Goal: Task Accomplishment & Management: Complete application form

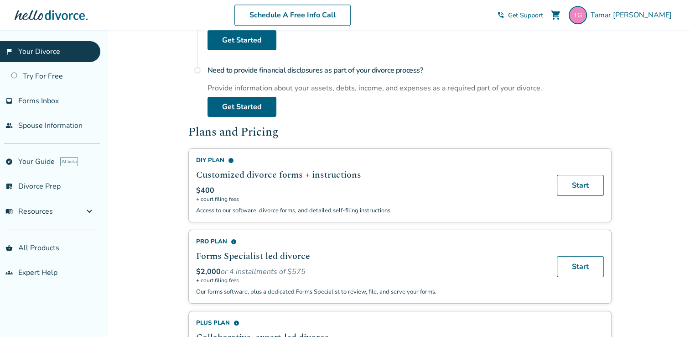
scroll to position [459, 0]
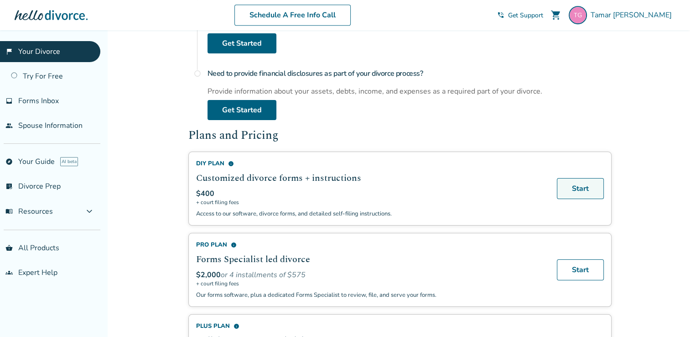
click at [583, 191] on link "Start" at bounding box center [580, 188] width 47 height 21
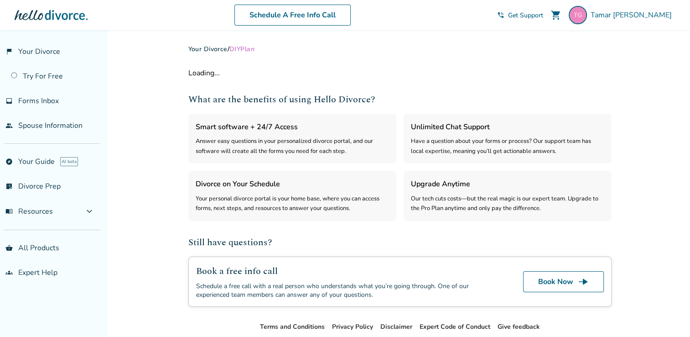
select select "***"
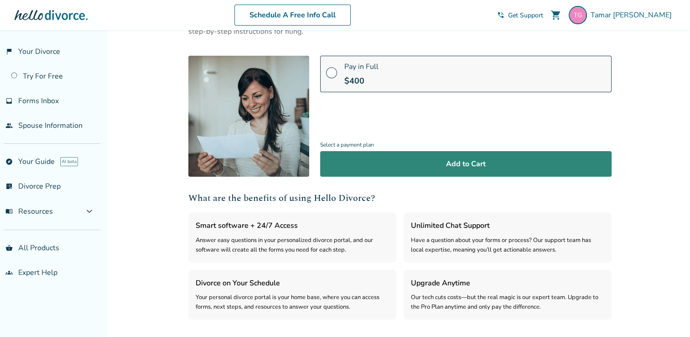
scroll to position [88, 0]
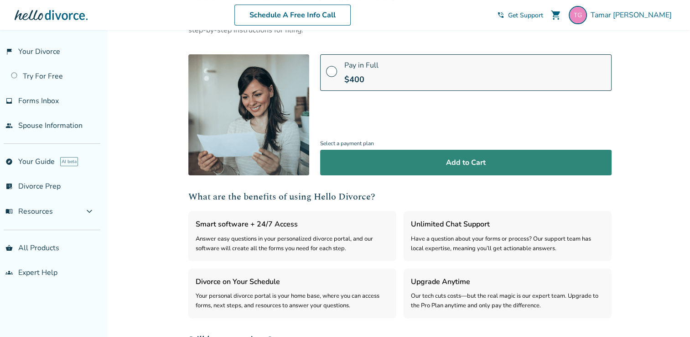
click at [456, 169] on button "Add to Cart" at bounding box center [465, 163] width 291 height 26
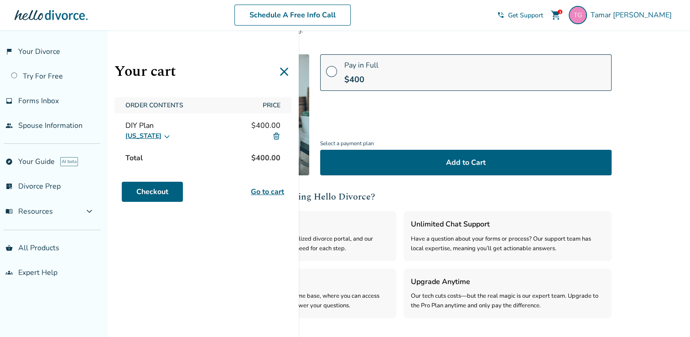
click at [287, 73] on icon at bounding box center [284, 71] width 15 height 15
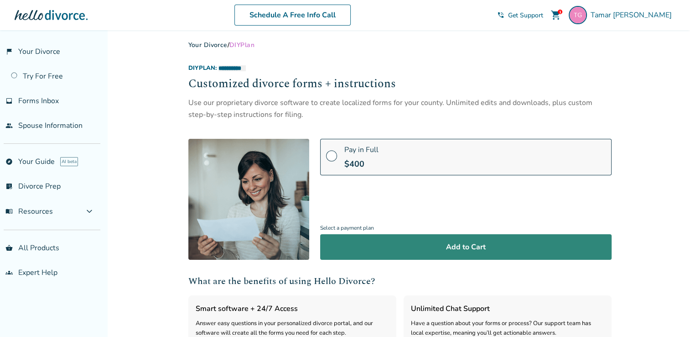
scroll to position [0, 0]
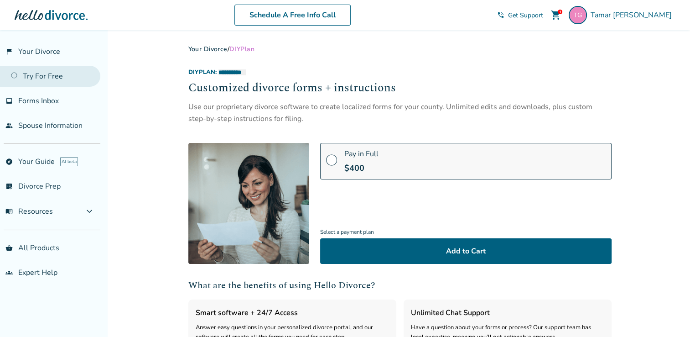
click at [36, 77] on link "Try For Free" at bounding box center [50, 76] width 100 height 21
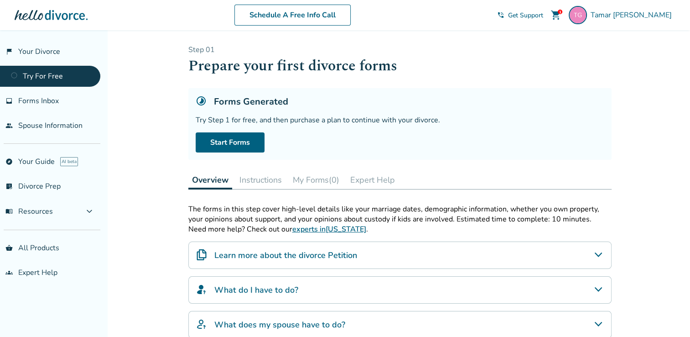
click at [252, 182] on button "Instructions" at bounding box center [261, 180] width 50 height 18
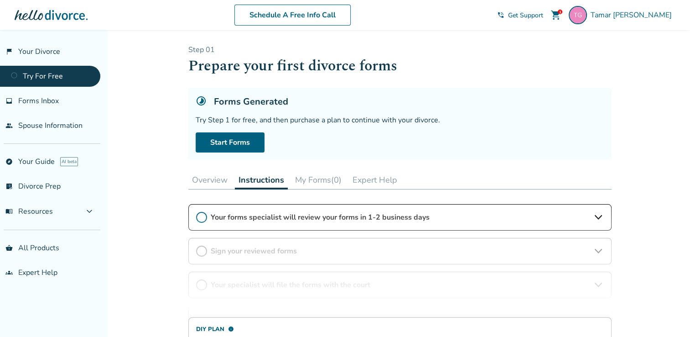
click at [307, 180] on button "My Forms (0)" at bounding box center [318, 180] width 54 height 18
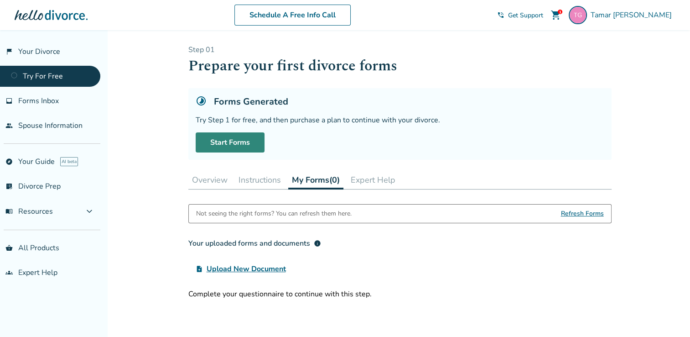
click at [234, 140] on link "Start Forms" at bounding box center [230, 142] width 69 height 20
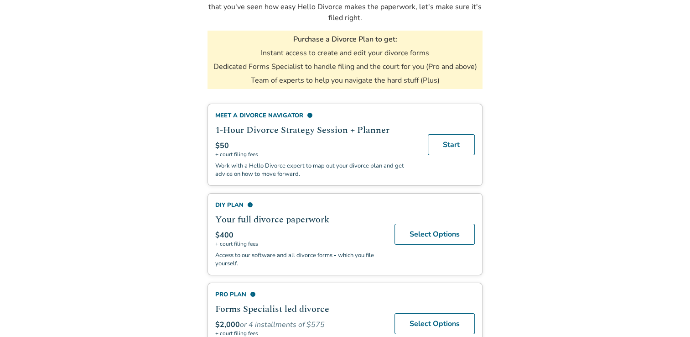
scroll to position [151, 0]
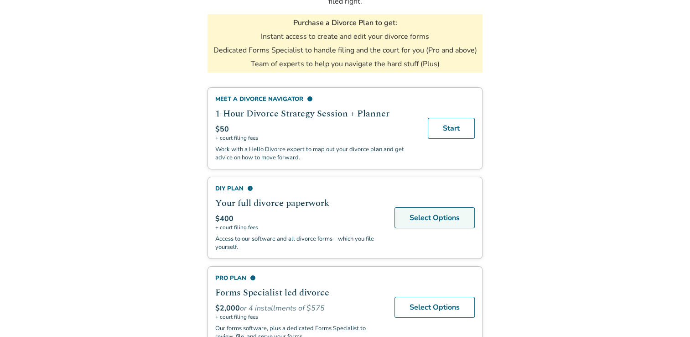
click at [411, 215] on link "Select Options" at bounding box center [435, 217] width 80 height 21
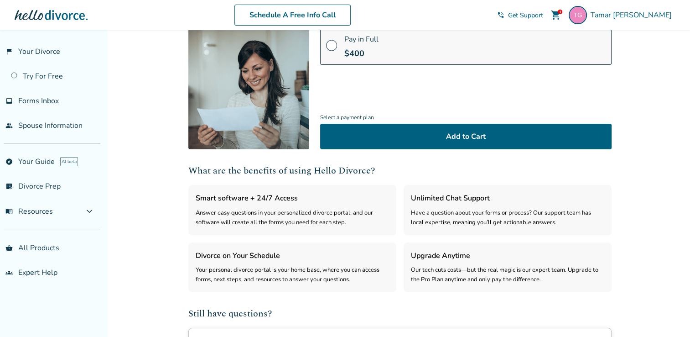
scroll to position [114, 0]
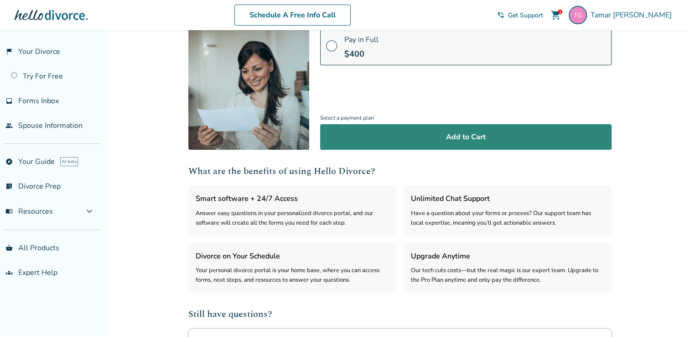
click at [453, 136] on button "Add to Cart" at bounding box center [465, 137] width 291 height 26
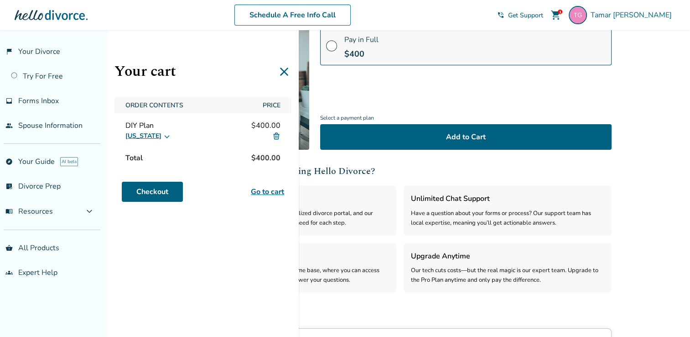
click at [276, 136] on img at bounding box center [276, 136] width 8 height 8
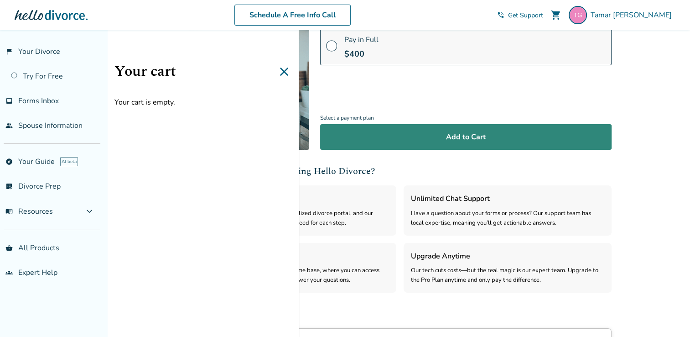
click at [435, 136] on button "Add to Cart" at bounding box center [465, 137] width 291 height 26
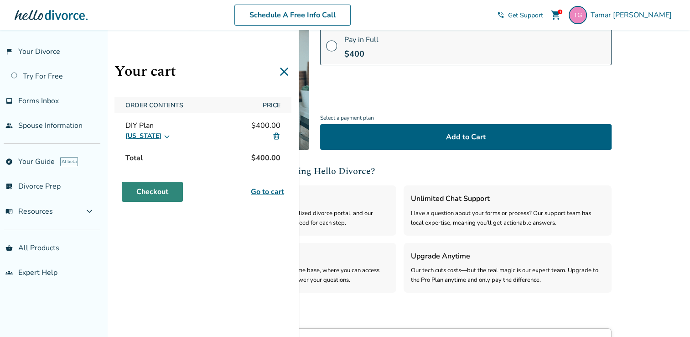
click at [165, 194] on link "Checkout" at bounding box center [152, 192] width 61 height 20
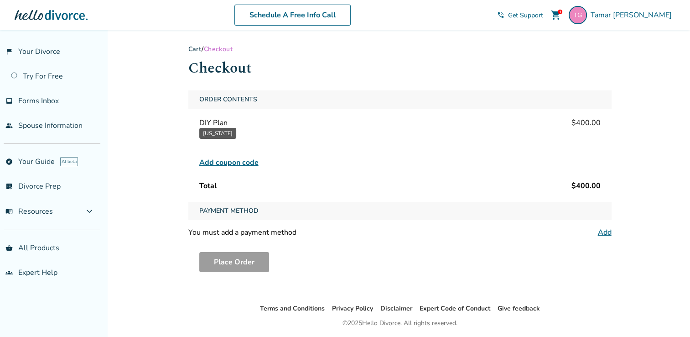
click at [243, 217] on span "Payment Method" at bounding box center [229, 211] width 67 height 18
click at [606, 233] on link "Add" at bounding box center [605, 232] width 14 height 10
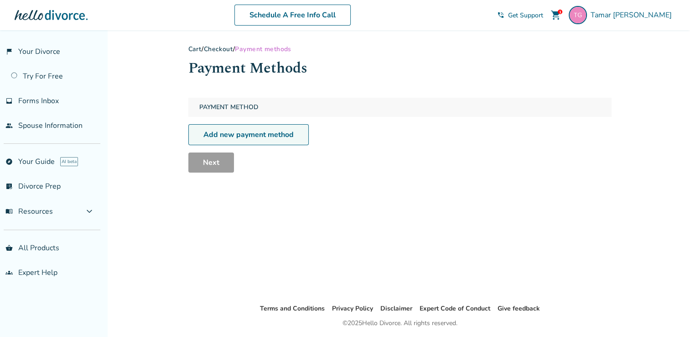
click at [233, 141] on link "Add new payment method" at bounding box center [248, 134] width 120 height 21
select select "**"
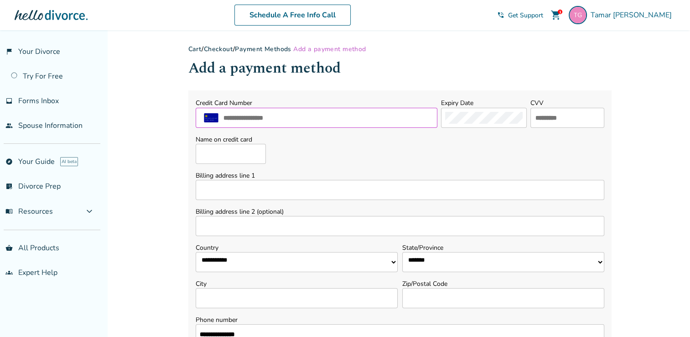
click at [272, 116] on input "text" at bounding box center [328, 118] width 211 height 12
type input "**********"
select select "**"
type input "*******"
type input "**********"
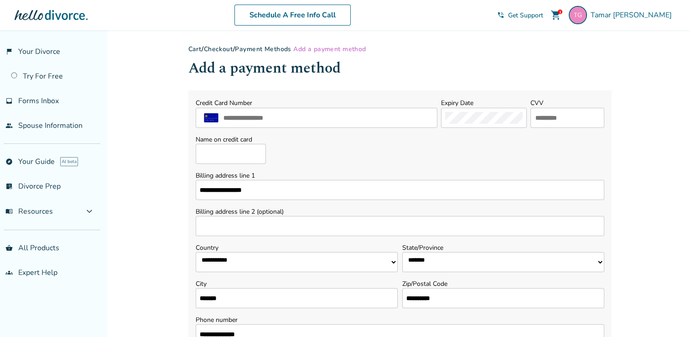
type input "**********"
type input "***"
type input "**********"
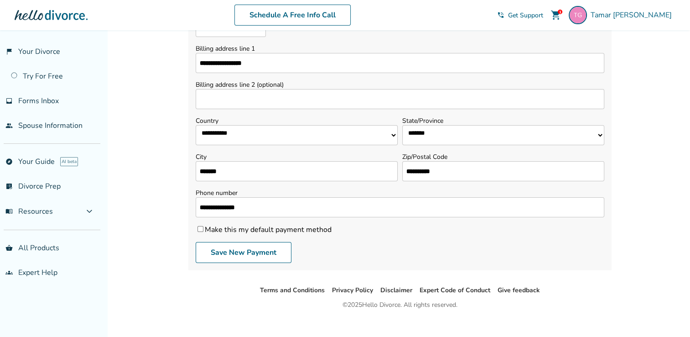
scroll to position [138, 0]
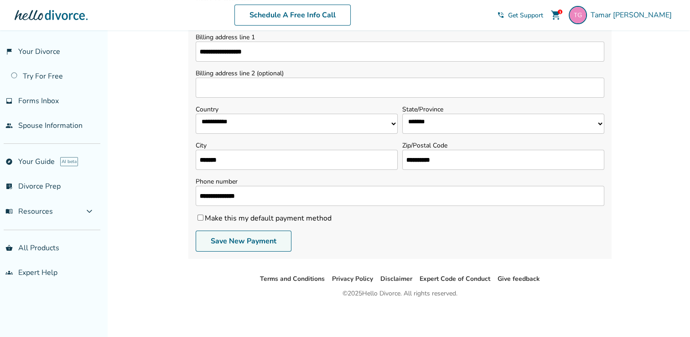
click at [237, 242] on button "Save New Payment" at bounding box center [244, 240] width 96 height 21
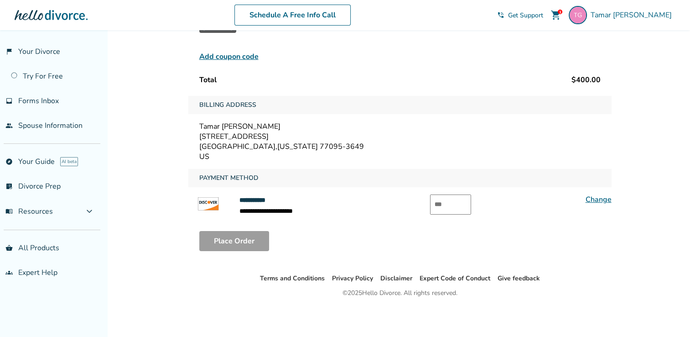
scroll to position [104, 0]
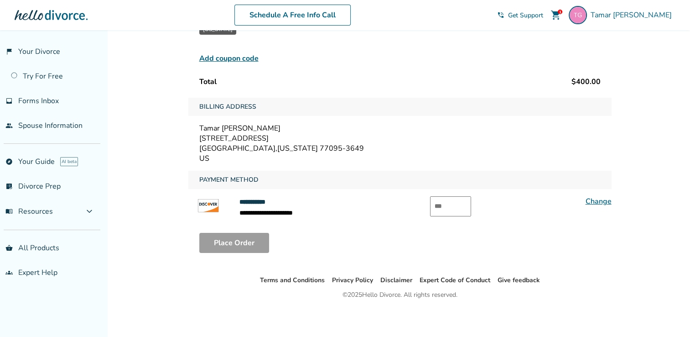
click at [446, 211] on input "text" at bounding box center [450, 206] width 41 height 20
type input "*"
type input "***"
click at [222, 240] on button "Place Order" at bounding box center [234, 243] width 70 height 20
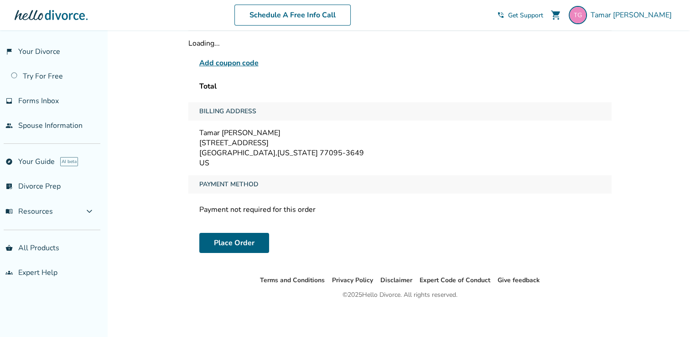
scroll to position [30, 0]
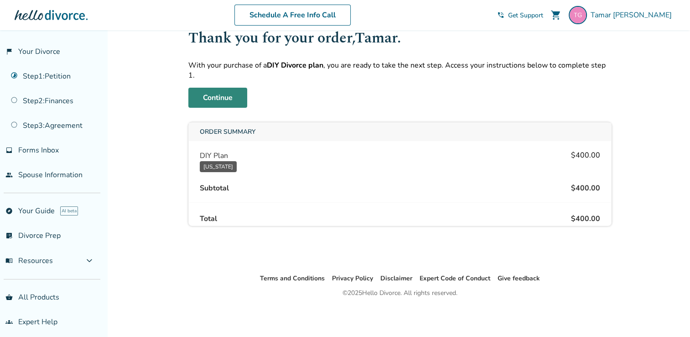
click at [219, 90] on link "Continue" at bounding box center [217, 98] width 59 height 20
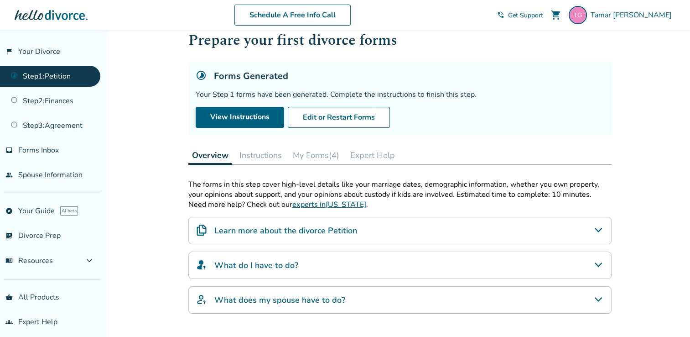
scroll to position [25, 0]
click at [322, 120] on button "Edit or Restart Forms" at bounding box center [339, 117] width 102 height 21
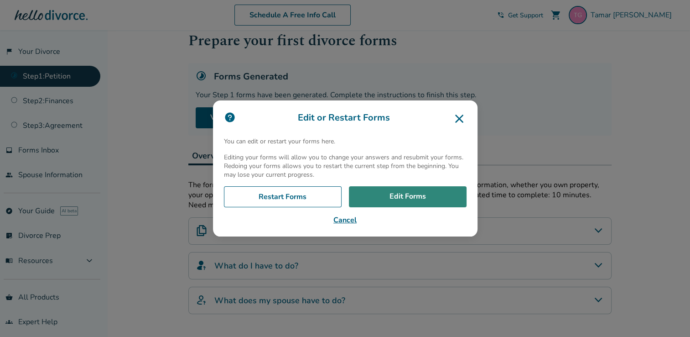
click at [380, 200] on link "Edit Forms" at bounding box center [408, 196] width 118 height 21
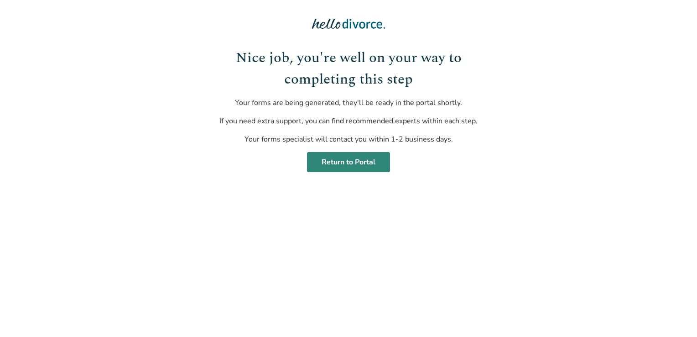
click at [353, 161] on link "Return to Portal" at bounding box center [348, 162] width 83 height 20
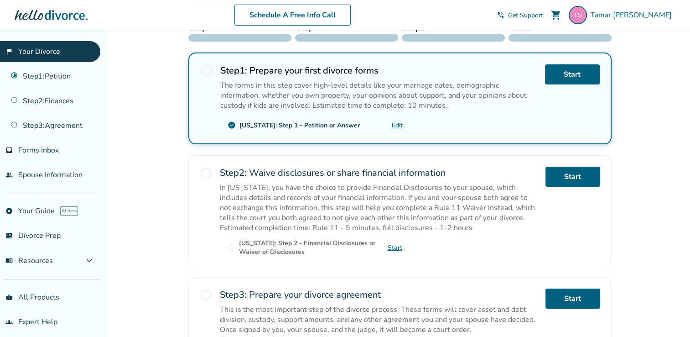
scroll to position [156, 0]
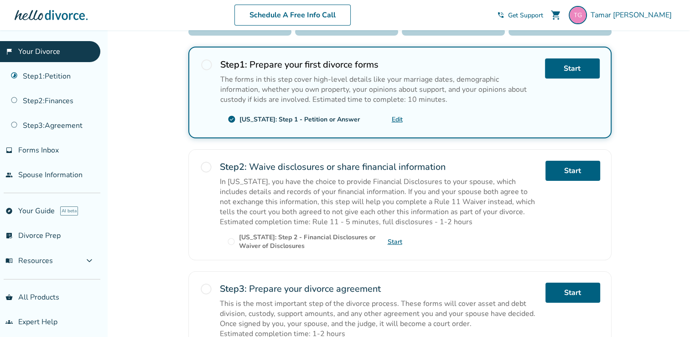
click at [426, 202] on p "In Texas, you have the choice to provide Financial Disclosures to your spouse, …" at bounding box center [379, 197] width 318 height 40
click at [350, 138] on div "Your Progress Step 1 Step 2 Step 3 Done! radio_button_unchecked Step 1 : Prepar…" at bounding box center [399, 178] width 423 height 386
click at [330, 75] on p "The forms in this step cover high-level details like your marriage dates, demog…" at bounding box center [378, 89] width 317 height 30
click at [569, 68] on link "Start" at bounding box center [572, 68] width 55 height 20
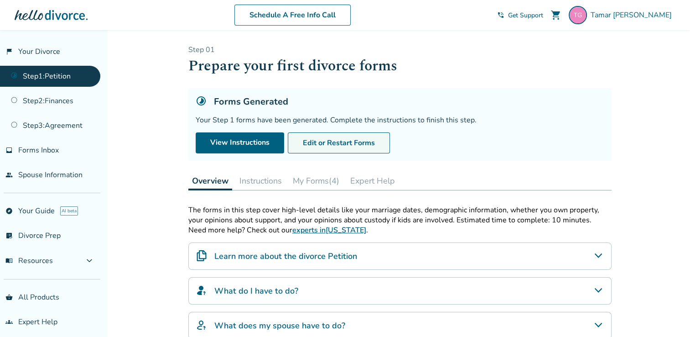
click at [339, 140] on button "Edit or Restart Forms" at bounding box center [339, 142] width 102 height 21
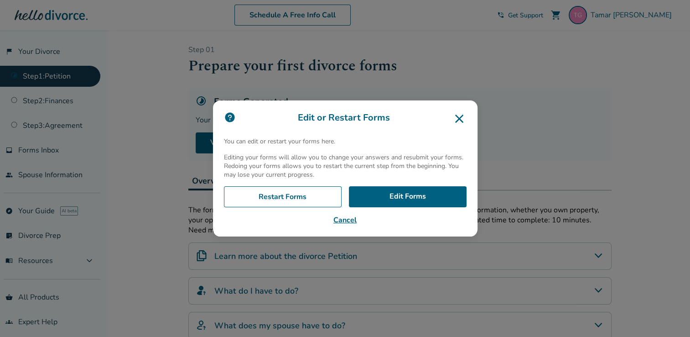
click at [463, 116] on icon at bounding box center [459, 118] width 15 height 15
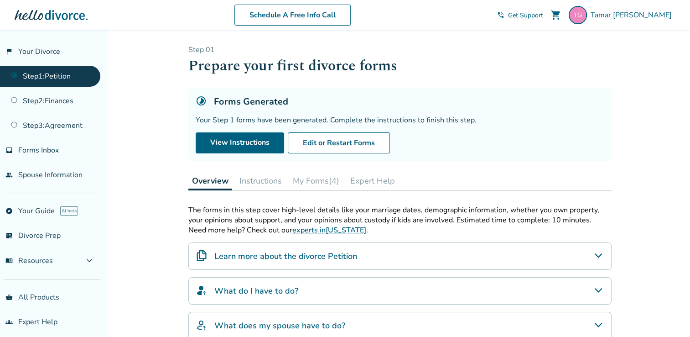
click at [258, 181] on button "Instructions" at bounding box center [261, 181] width 50 height 18
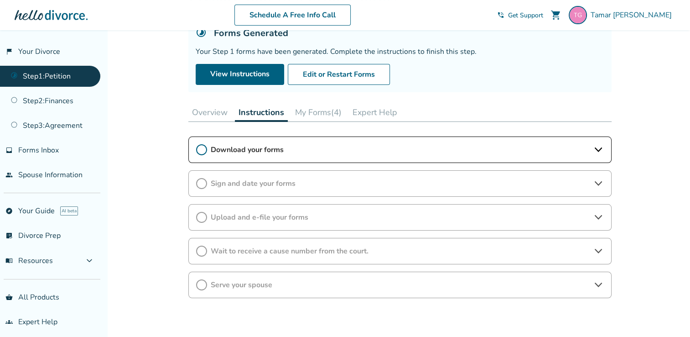
scroll to position [121, 0]
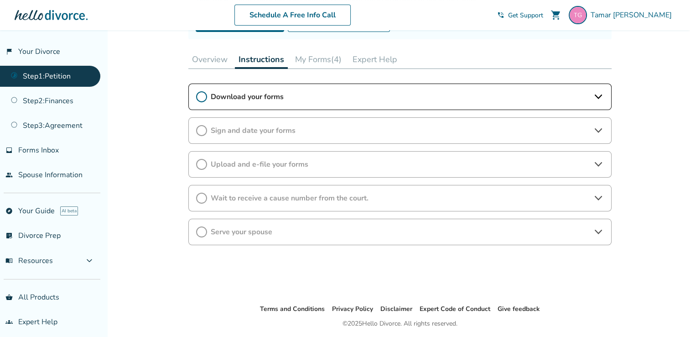
click at [328, 60] on button "My Forms (4)" at bounding box center [318, 59] width 54 height 18
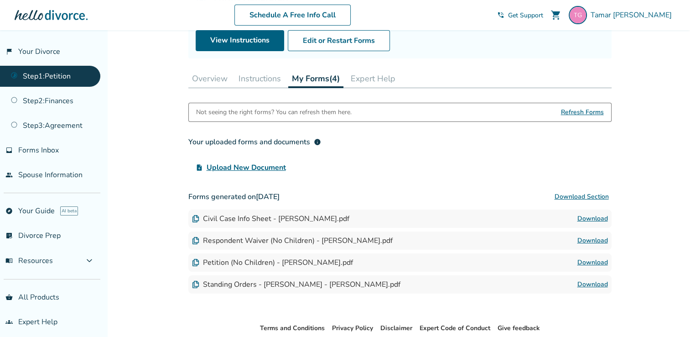
scroll to position [102, 0]
click at [261, 79] on button "Instructions" at bounding box center [260, 79] width 50 height 18
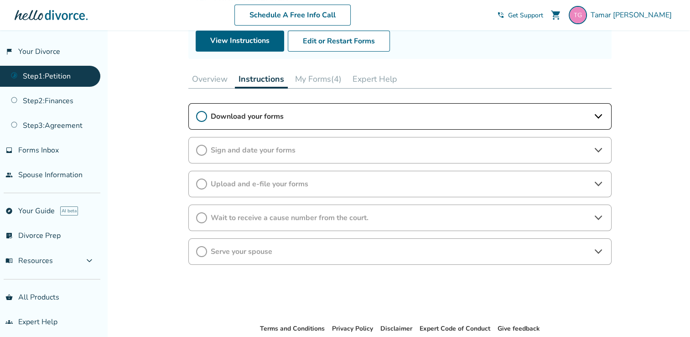
click at [202, 116] on icon at bounding box center [201, 116] width 11 height 11
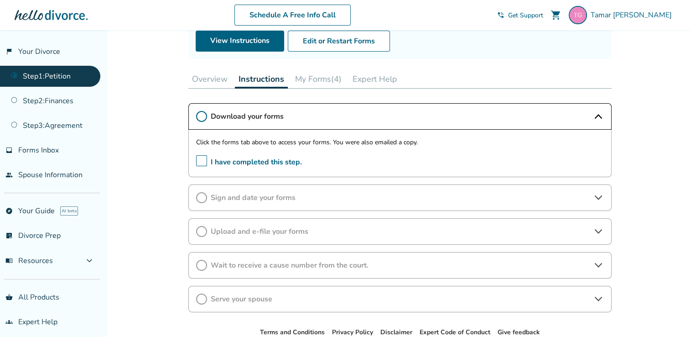
click at [199, 157] on span "I have completed this step." at bounding box center [249, 162] width 106 height 14
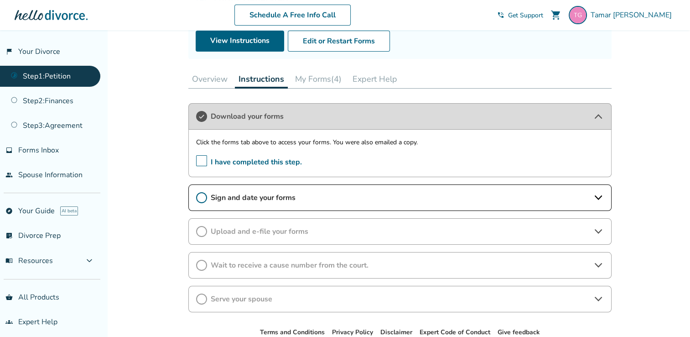
scroll to position [154, 0]
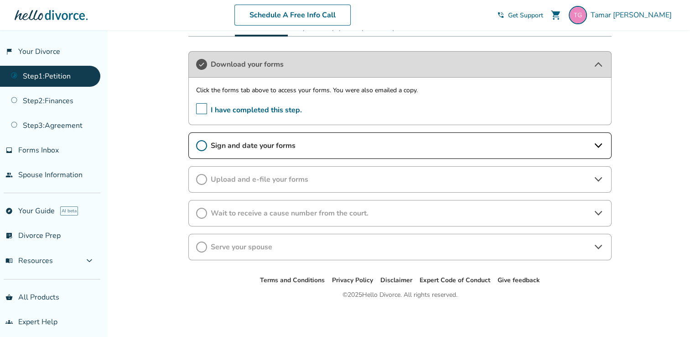
click at [202, 146] on icon at bounding box center [201, 145] width 11 height 11
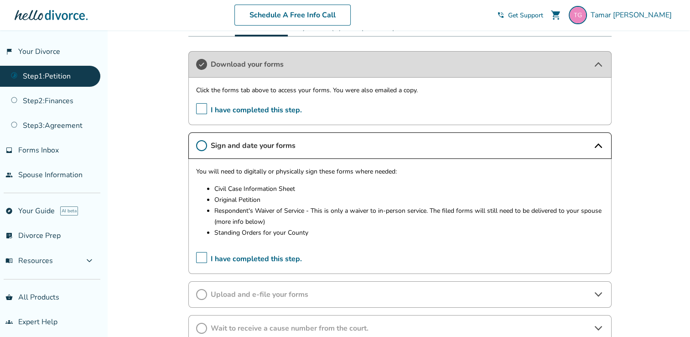
click at [203, 143] on icon at bounding box center [201, 145] width 11 height 11
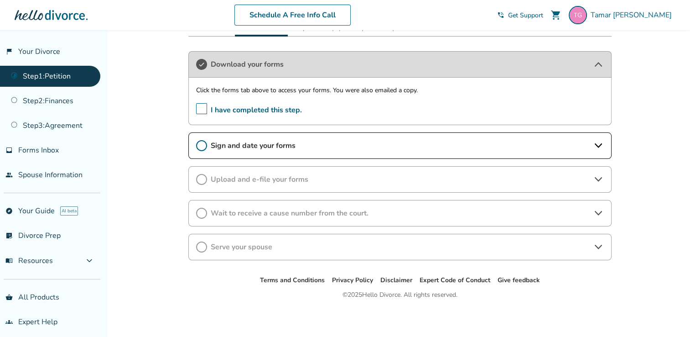
click at [204, 109] on span "I have completed this step." at bounding box center [249, 110] width 106 height 14
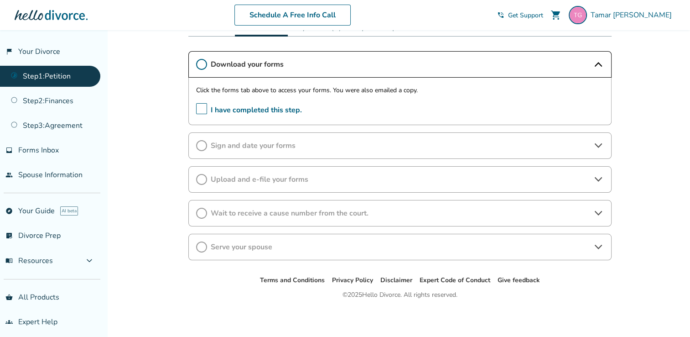
scroll to position [0, 0]
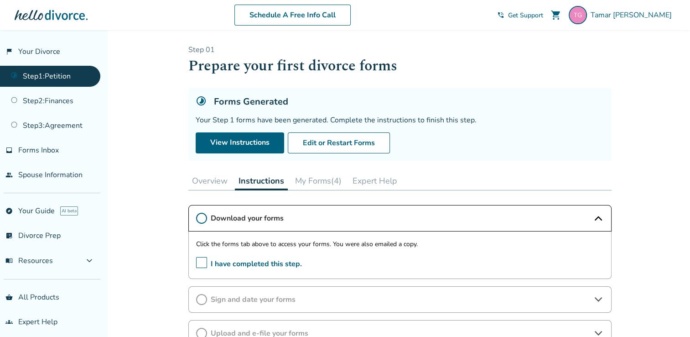
click at [250, 265] on span "I have completed this step." at bounding box center [249, 264] width 106 height 14
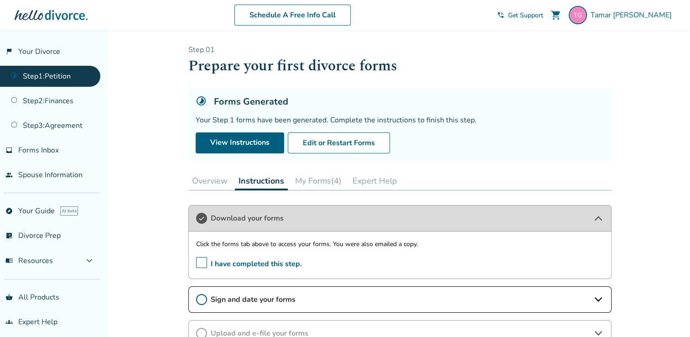
click at [203, 215] on icon at bounding box center [201, 218] width 11 height 11
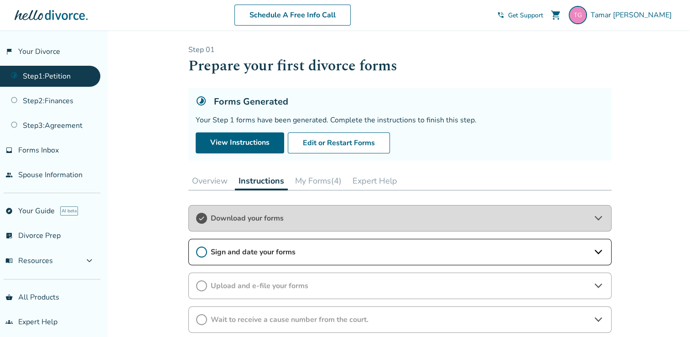
click at [204, 249] on icon at bounding box center [201, 251] width 11 height 11
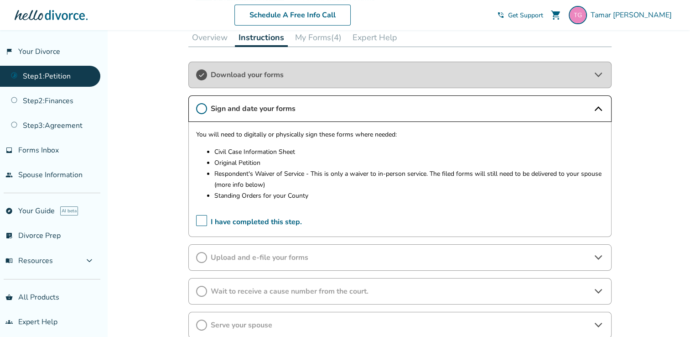
scroll to position [148, 0]
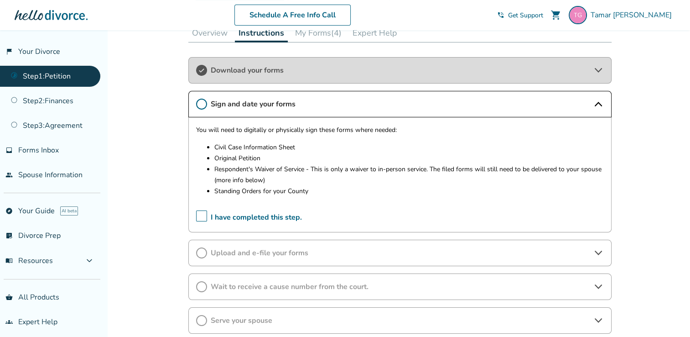
click at [323, 31] on div "Schedule A Free Info Call Tamar Goltz shopping_cart phone_in_talk Get Support m…" at bounding box center [345, 15] width 676 height 36
click at [322, 34] on button "My Forms (4)" at bounding box center [318, 33] width 54 height 18
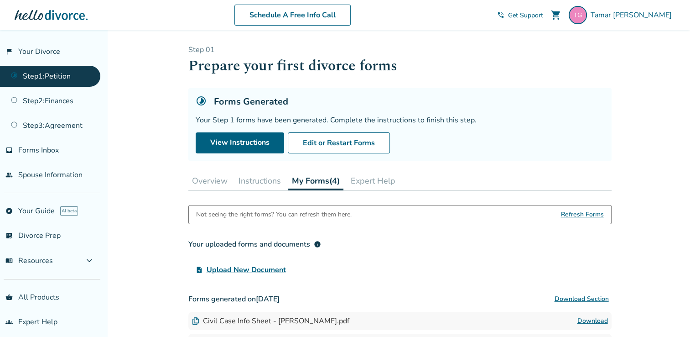
click at [246, 178] on button "Instructions" at bounding box center [260, 181] width 50 height 18
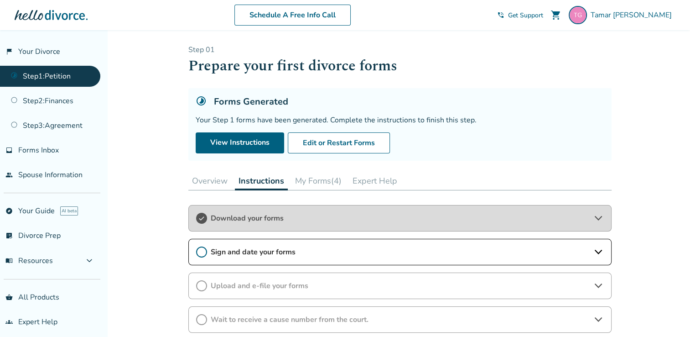
click at [206, 180] on button "Overview" at bounding box center [209, 181] width 43 height 18
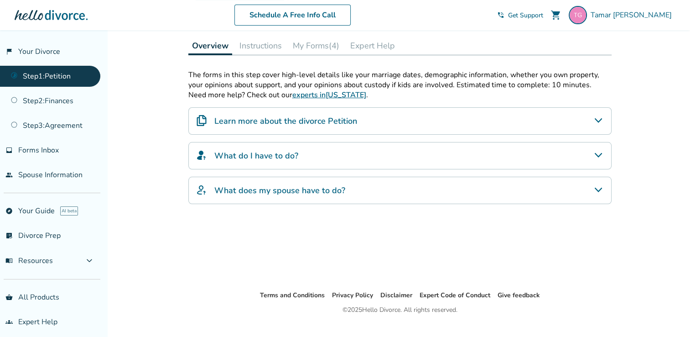
scroll to position [137, 0]
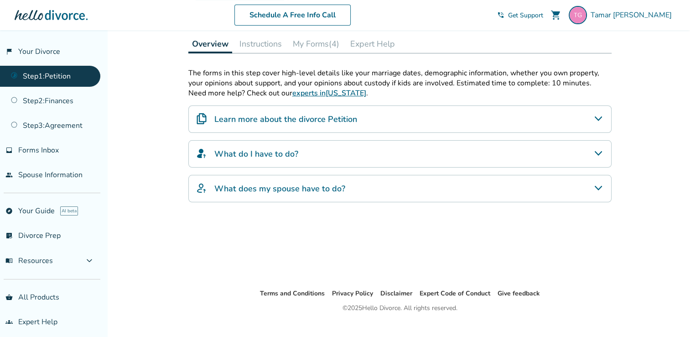
click at [571, 156] on div "What do I have to do?" at bounding box center [399, 153] width 423 height 27
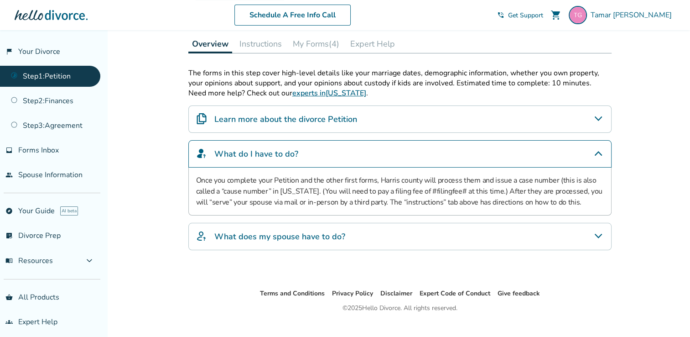
click at [587, 154] on div "What do I have to do?" at bounding box center [399, 153] width 423 height 27
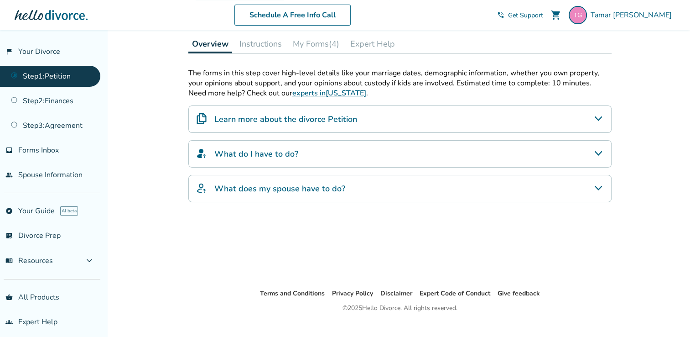
click at [587, 194] on div "What does my spouse have to do?" at bounding box center [399, 188] width 423 height 27
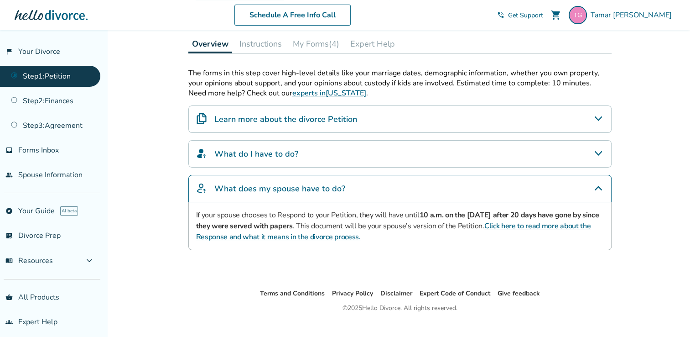
click at [598, 188] on icon "What does my spouse have to do?" at bounding box center [598, 187] width 11 height 11
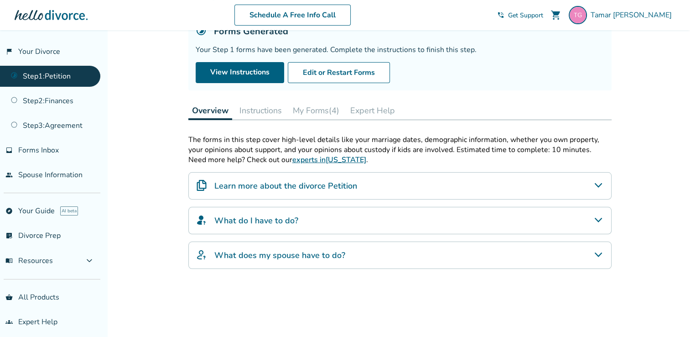
scroll to position [69, 0]
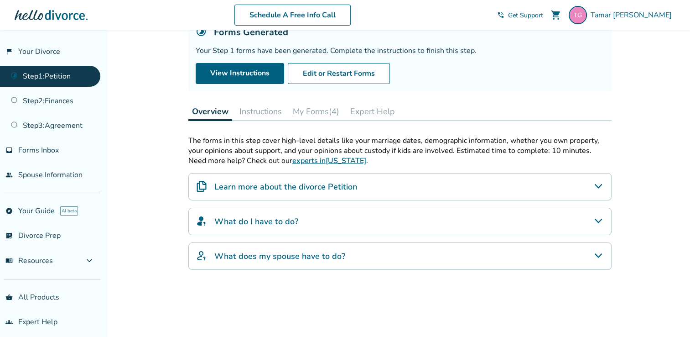
click at [257, 106] on button "Instructions" at bounding box center [261, 111] width 50 height 18
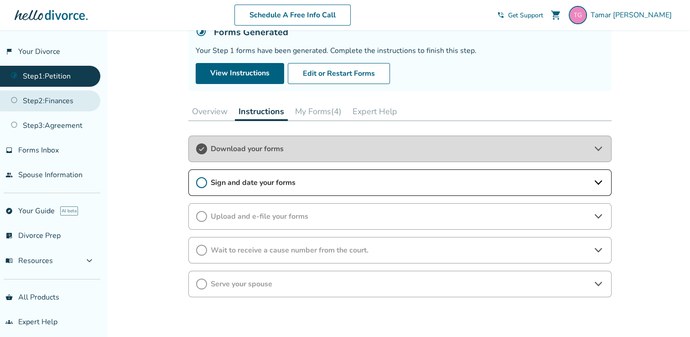
click at [55, 107] on link "Step 2 : Finances" at bounding box center [50, 100] width 100 height 21
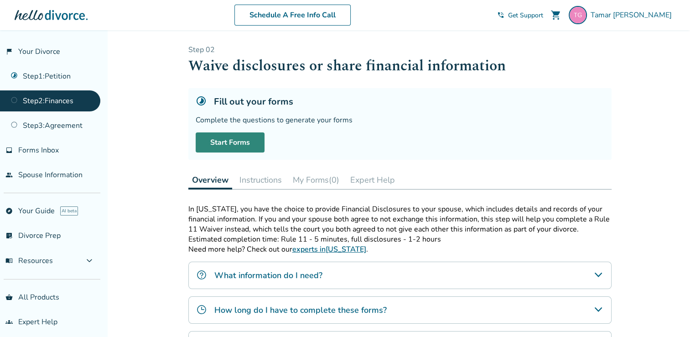
click at [230, 136] on link "Start Forms" at bounding box center [230, 142] width 69 height 20
click at [543, 16] on span "Get Support" at bounding box center [525, 15] width 35 height 9
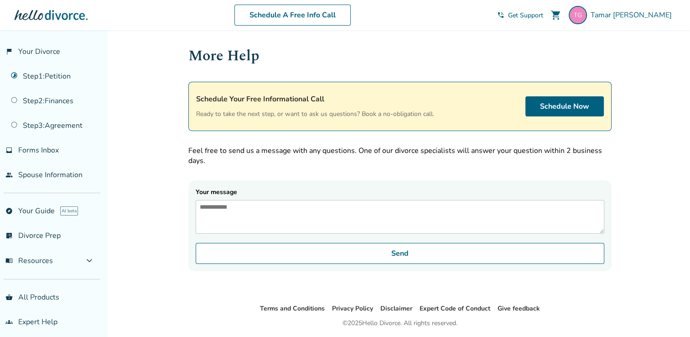
click at [566, 9] on div "Tamar Goltz shopping_cart phone_in_talk Get Support menu" at bounding box center [586, 15] width 178 height 18
click at [543, 12] on span "Get Support" at bounding box center [525, 15] width 35 height 9
click at [47, 70] on link "Step 1 : Petition" at bounding box center [50, 76] width 100 height 21
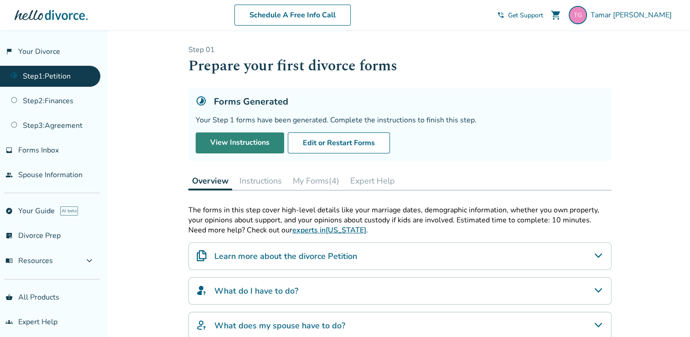
click at [259, 144] on link "View Instructions" at bounding box center [240, 142] width 88 height 21
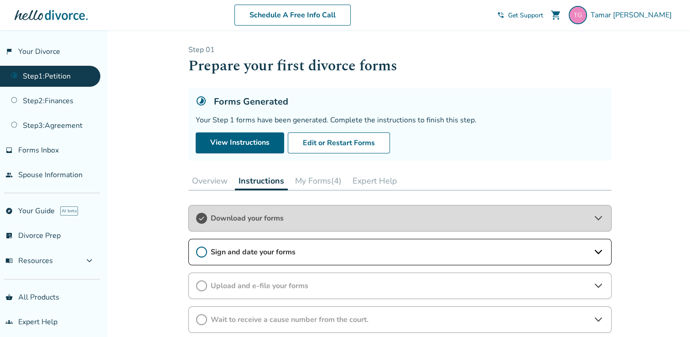
click at [601, 222] on icon at bounding box center [598, 218] width 11 height 11
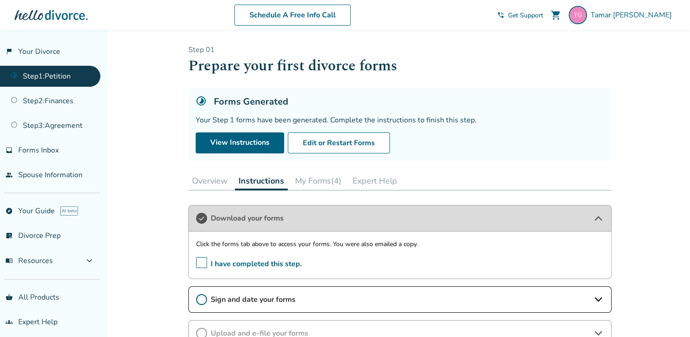
click at [600, 217] on icon at bounding box center [598, 218] width 11 height 11
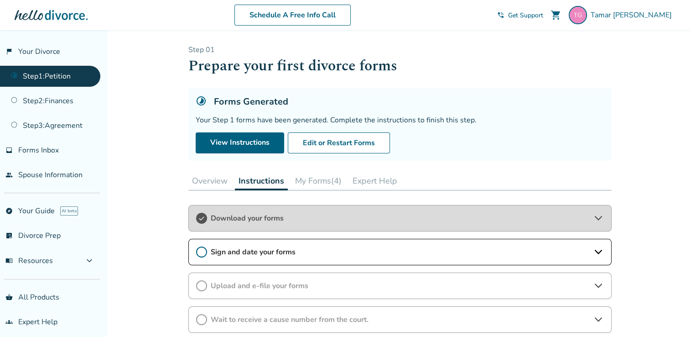
click at [597, 255] on icon at bounding box center [598, 251] width 11 height 11
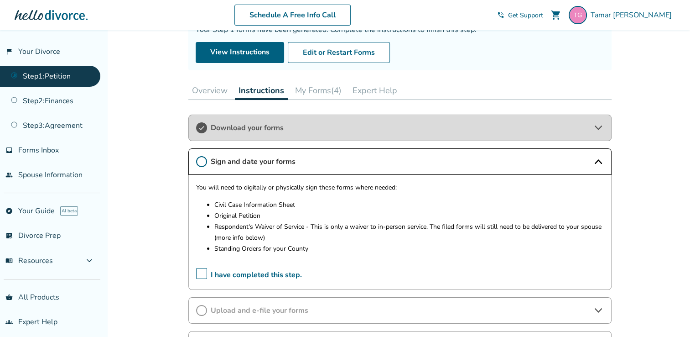
scroll to position [91, 0]
click at [172, 205] on div "Added to cart Step 0 1 Prepare your first divorce forms Forms Generated Your St…" at bounding box center [345, 204] width 690 height 530
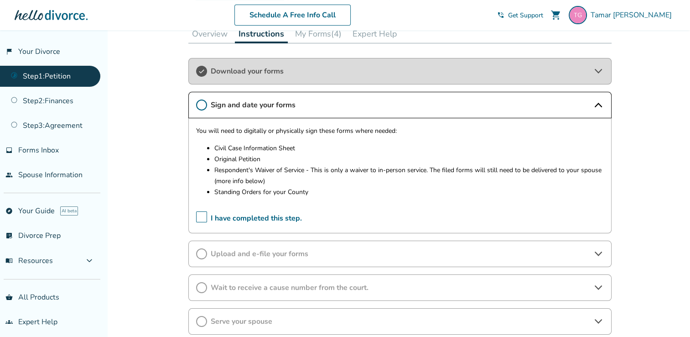
scroll to position [148, 0]
click at [275, 70] on span "Download your forms" at bounding box center [400, 70] width 379 height 10
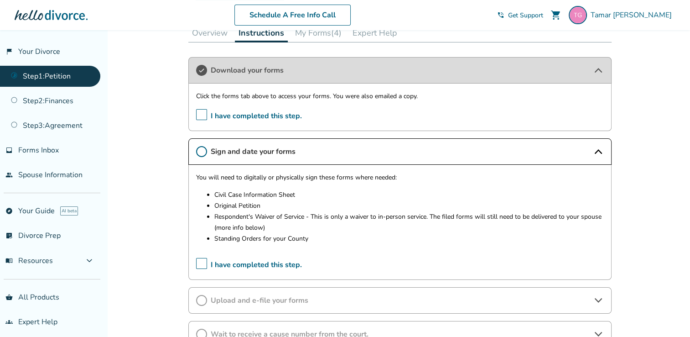
click at [327, 37] on button "My Forms (4)" at bounding box center [318, 33] width 54 height 18
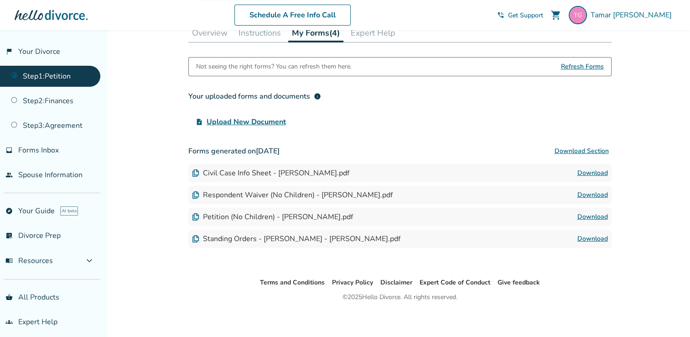
click at [588, 151] on button "Download Section" at bounding box center [582, 151] width 60 height 18
click at [53, 77] on link "Step 1 : Petition" at bounding box center [50, 76] width 100 height 21
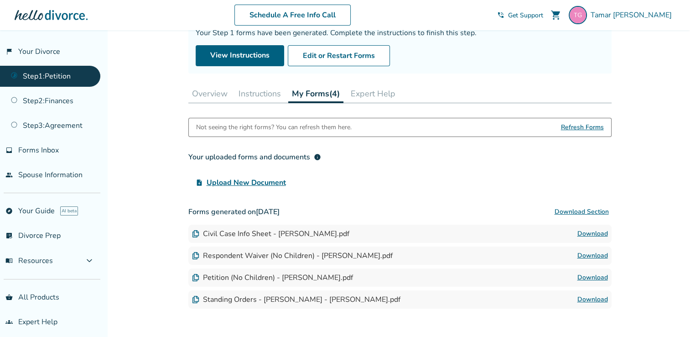
scroll to position [88, 0]
click at [258, 178] on span "Upload New Document" at bounding box center [246, 182] width 79 height 11
click at [0, 0] on input "upload_file Upload New Document" at bounding box center [0, 0] width 0 height 0
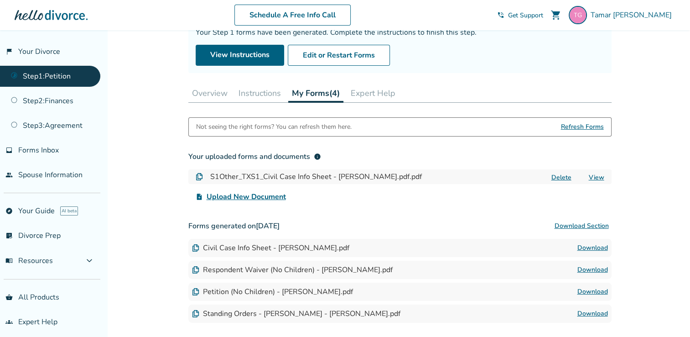
click at [241, 196] on span "Upload New Document" at bounding box center [246, 196] width 79 height 11
click at [0, 0] on input "upload_file Upload New Document" at bounding box center [0, 0] width 0 height 0
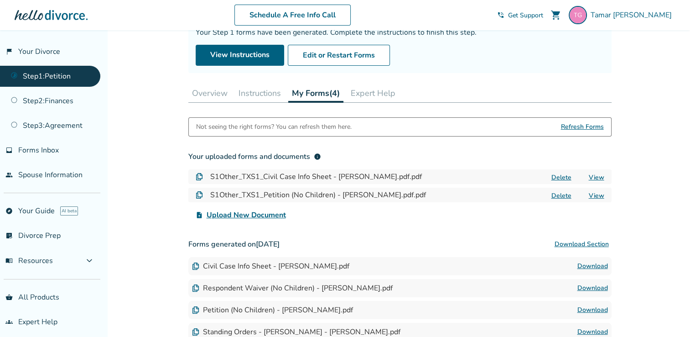
click at [242, 213] on span "Upload New Document" at bounding box center [246, 214] width 79 height 11
click at [0, 0] on input "upload_file Upload New Document" at bounding box center [0, 0] width 0 height 0
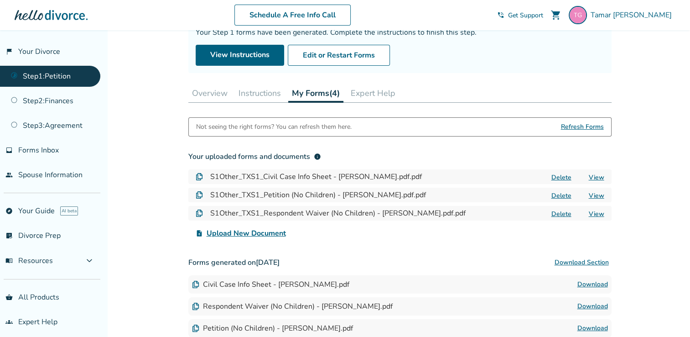
click at [250, 232] on span "Upload New Document" at bounding box center [246, 233] width 79 height 11
click at [0, 0] on input "upload_file Upload New Document" at bounding box center [0, 0] width 0 height 0
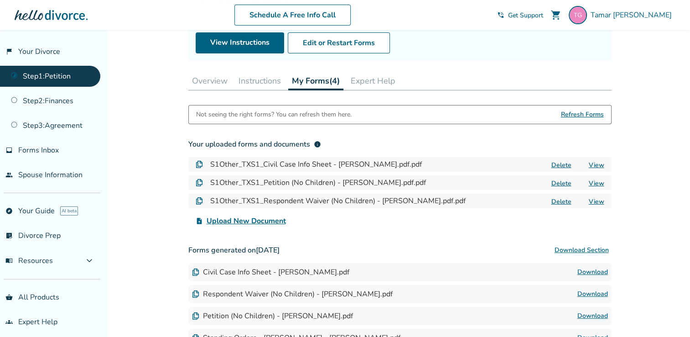
scroll to position [100, 0]
click at [242, 218] on span "Upload New Document" at bounding box center [246, 220] width 79 height 11
click at [0, 0] on input "upload_file Upload New Document" at bounding box center [0, 0] width 0 height 0
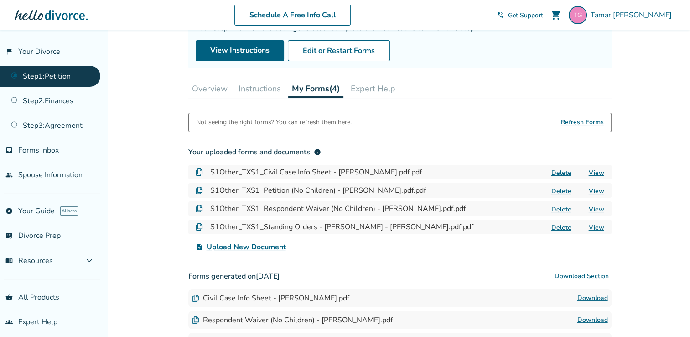
scroll to position [88, 0]
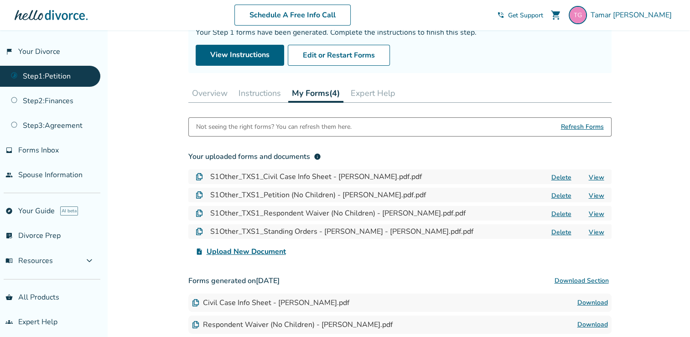
click at [380, 91] on button "Expert Help" at bounding box center [373, 93] width 52 height 18
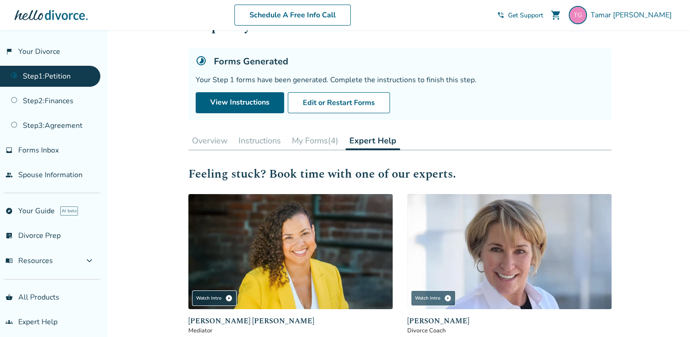
scroll to position [40, 0]
click at [203, 139] on button "Overview" at bounding box center [209, 141] width 43 height 18
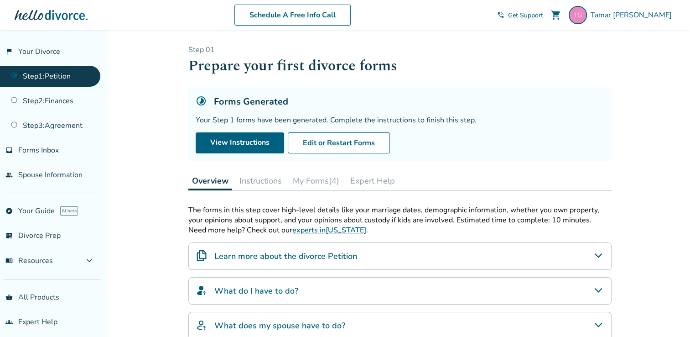
click at [21, 79] on link "Step 1 : Petition" at bounding box center [50, 76] width 100 height 21
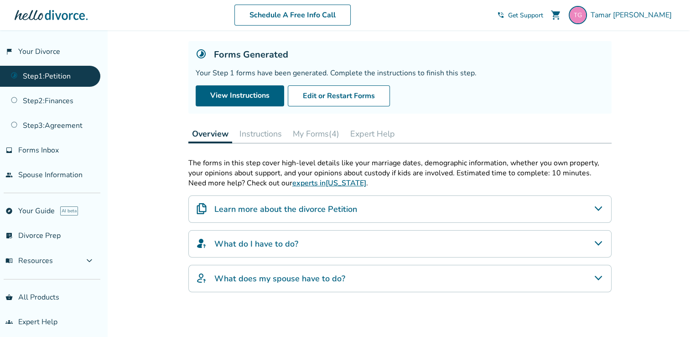
scroll to position [47, 0]
click at [262, 130] on button "Instructions" at bounding box center [261, 133] width 50 height 18
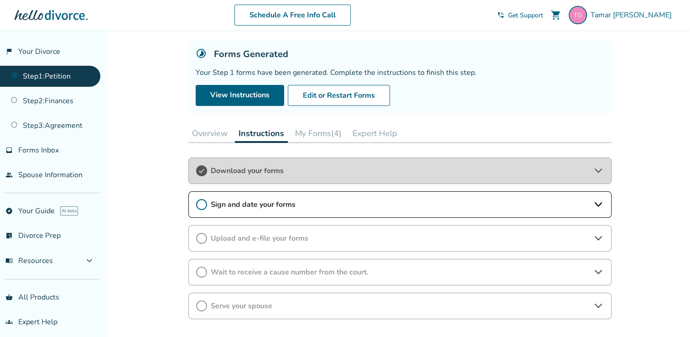
click at [202, 203] on icon at bounding box center [201, 204] width 11 height 11
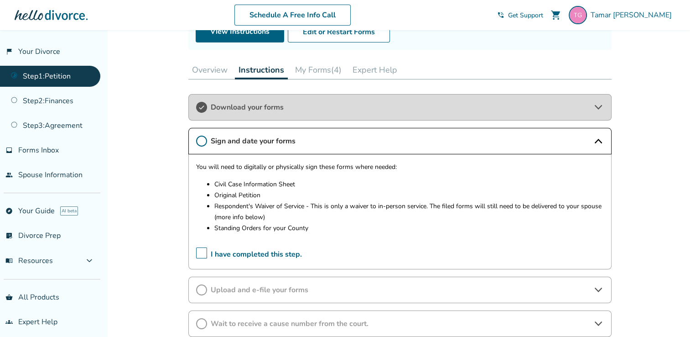
scroll to position [111, 0]
click at [201, 252] on span "I have completed this step." at bounding box center [249, 254] width 106 height 14
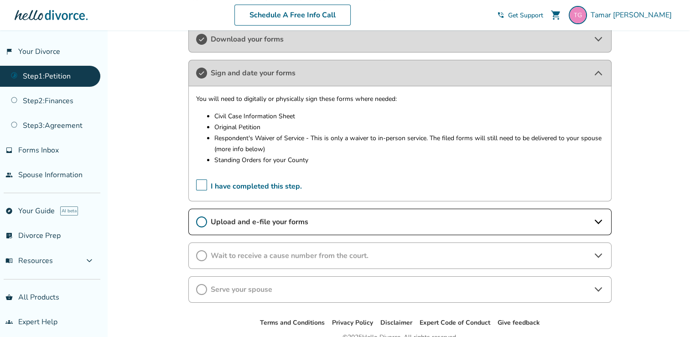
scroll to position [179, 0]
click at [15, 101] on link "Step 2 : Finances" at bounding box center [50, 100] width 100 height 21
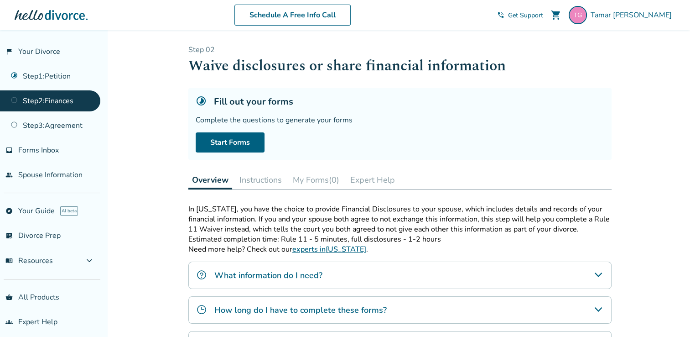
scroll to position [35, 0]
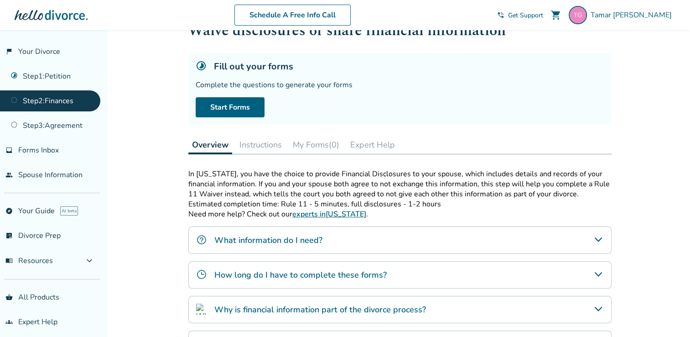
click at [248, 141] on button "Instructions" at bounding box center [261, 144] width 50 height 18
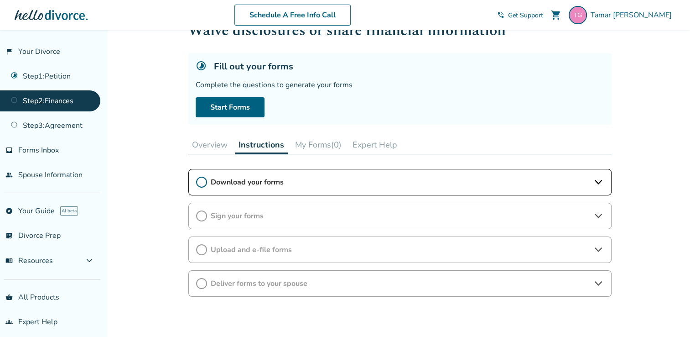
click at [255, 185] on span "Download your forms" at bounding box center [400, 182] width 379 height 10
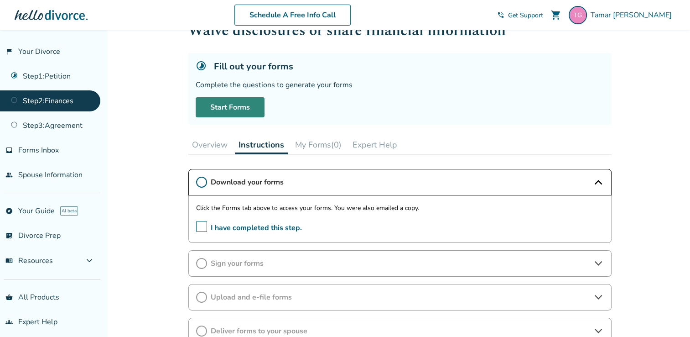
click at [235, 106] on link "Start Forms" at bounding box center [230, 107] width 69 height 20
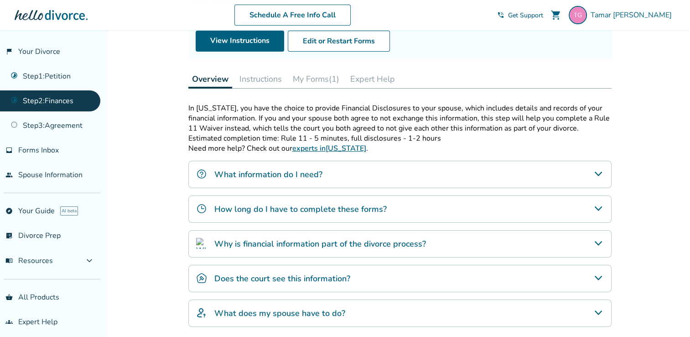
scroll to position [111, 0]
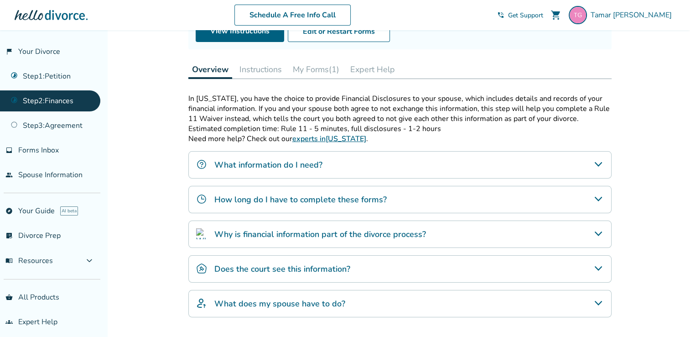
click at [259, 67] on button "Instructions" at bounding box center [261, 69] width 50 height 18
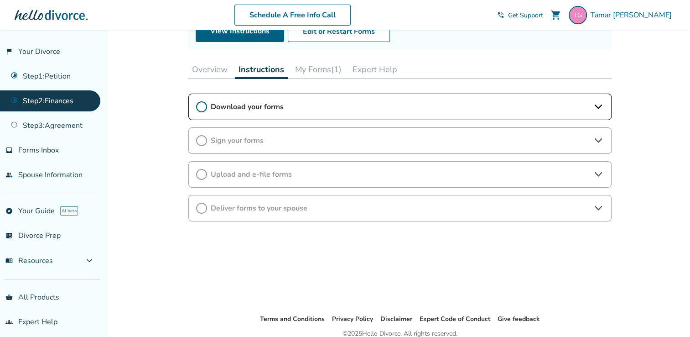
click at [202, 140] on icon at bounding box center [201, 140] width 11 height 11
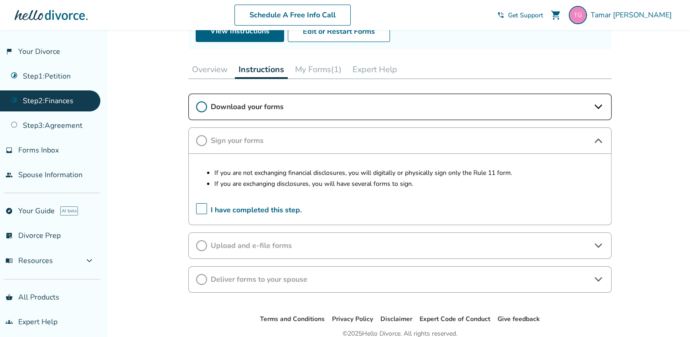
click at [325, 65] on button "My Forms (1)" at bounding box center [318, 69] width 54 height 18
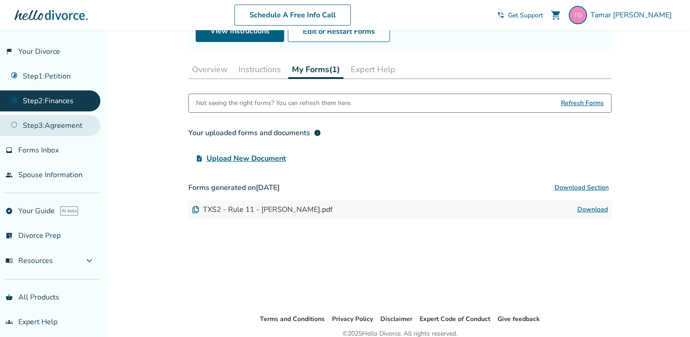
click at [62, 127] on link "Step 3 : Agreement" at bounding box center [50, 125] width 100 height 21
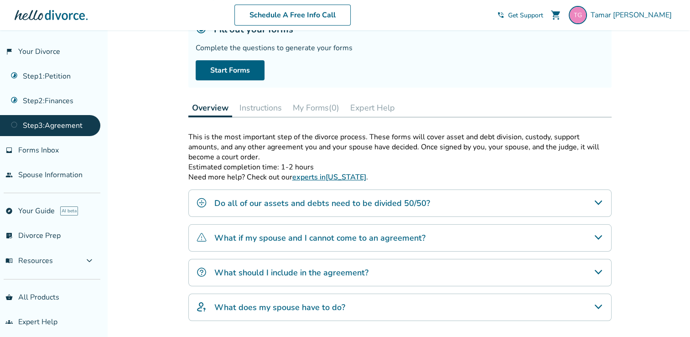
scroll to position [73, 0]
click at [596, 200] on icon "Do all of our assets and debts need to be divided 50/50?" at bounding box center [597, 202] width 7 height 5
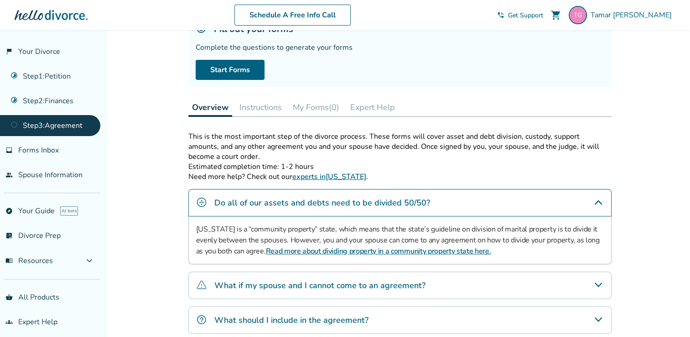
click at [596, 200] on icon "Do all of our assets and debts need to be divided 50/50?" at bounding box center [598, 202] width 11 height 11
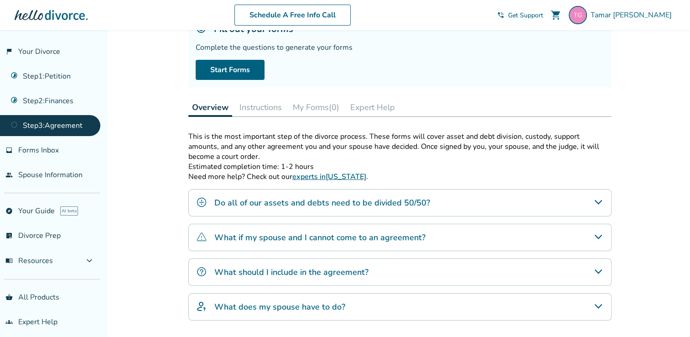
click at [600, 271] on icon "What should I include in the agreement?" at bounding box center [598, 271] width 11 height 11
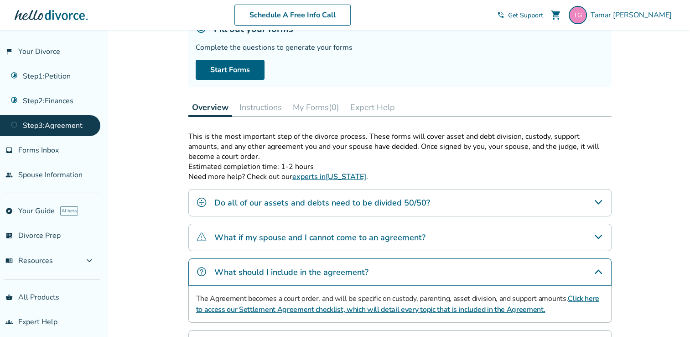
click at [257, 105] on button "Instructions" at bounding box center [261, 107] width 50 height 18
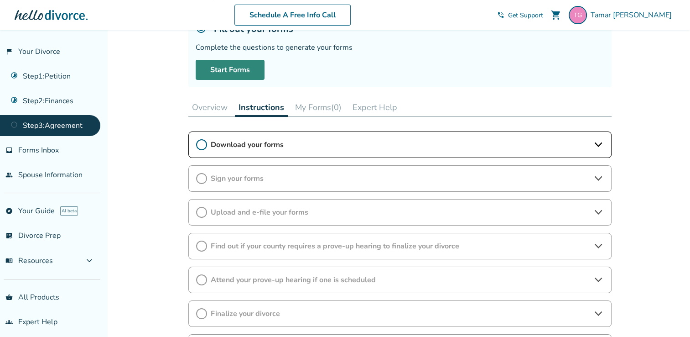
click at [242, 75] on link "Start Forms" at bounding box center [230, 70] width 69 height 20
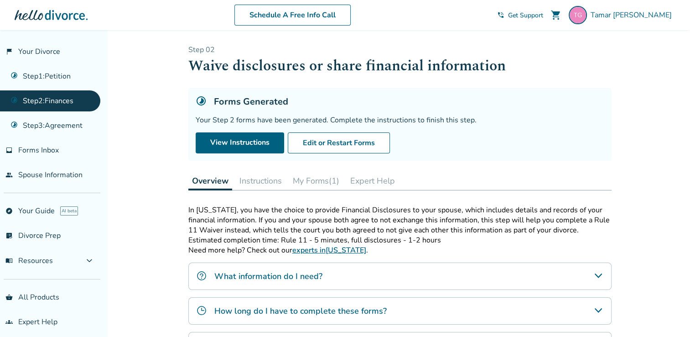
click at [323, 178] on button "My Forms (1)" at bounding box center [316, 181] width 54 height 18
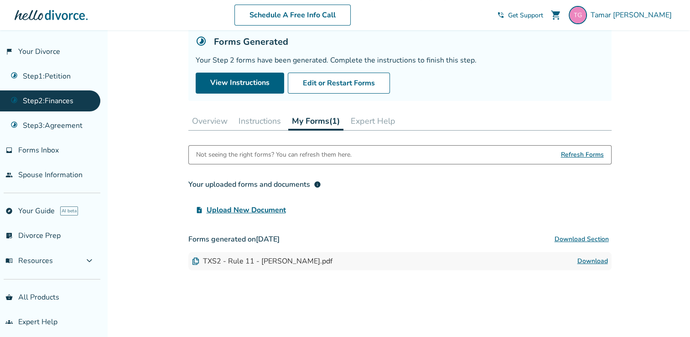
scroll to position [60, 0]
click at [597, 260] on link "Download" at bounding box center [592, 260] width 31 height 11
click at [251, 209] on span "Upload New Document" at bounding box center [246, 209] width 79 height 11
click at [0, 0] on input "upload_file Upload New Document" at bounding box center [0, 0] width 0 height 0
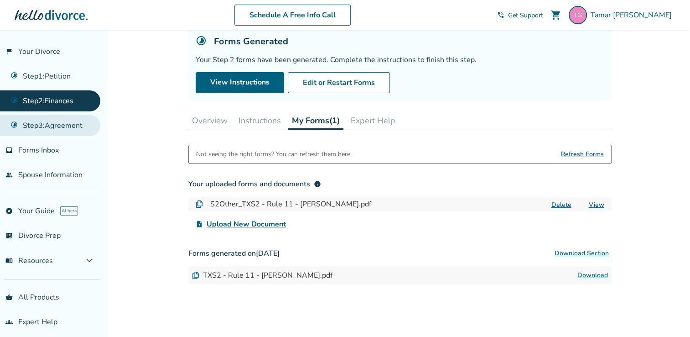
click at [46, 124] on link "Step 3 : Agreement" at bounding box center [50, 125] width 100 height 21
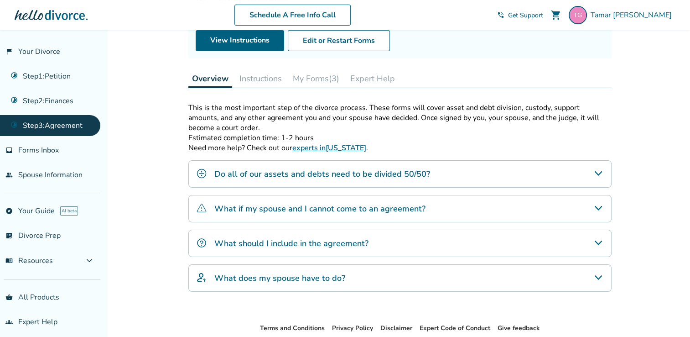
scroll to position [119, 0]
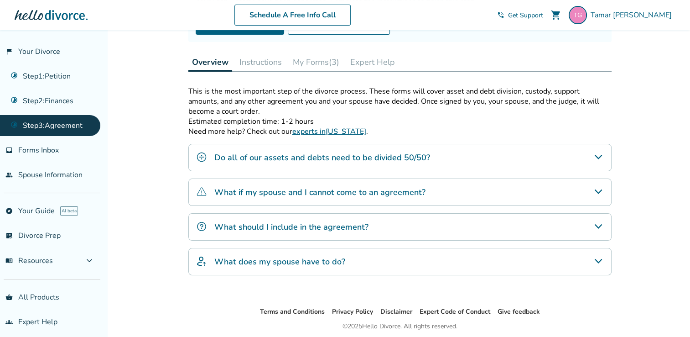
click at [320, 63] on button "My Forms (3)" at bounding box center [316, 62] width 54 height 18
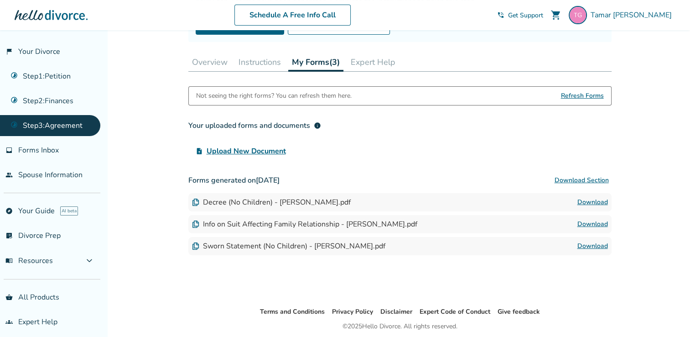
click at [582, 178] on button "Download Section" at bounding box center [582, 180] width 60 height 18
click at [256, 249] on div "Sworn Statement (No Children) - [PERSON_NAME].pdf" at bounding box center [288, 246] width 193 height 10
click at [262, 148] on span "Upload New Document" at bounding box center [246, 151] width 79 height 11
click at [0, 0] on input "upload_file Upload New Document" at bounding box center [0, 0] width 0 height 0
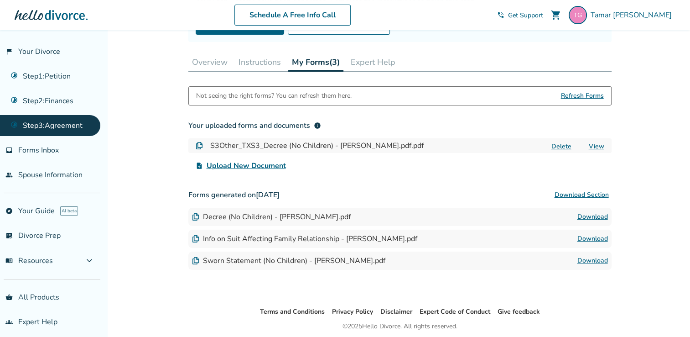
click at [257, 165] on span "Upload New Document" at bounding box center [246, 165] width 79 height 11
click at [0, 0] on input "upload_file Upload New Document" at bounding box center [0, 0] width 0 height 0
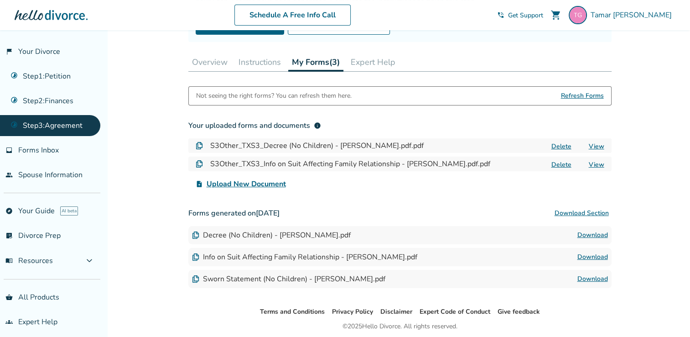
click at [237, 185] on span "Upload New Document" at bounding box center [246, 183] width 79 height 11
click at [0, 0] on input "upload_file Upload New Document" at bounding box center [0, 0] width 0 height 0
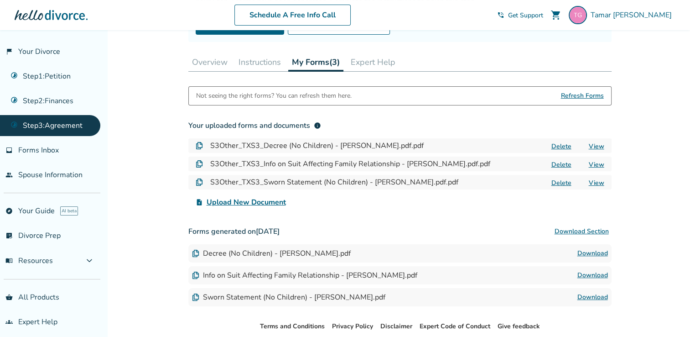
click at [204, 60] on button "Overview" at bounding box center [209, 62] width 43 height 18
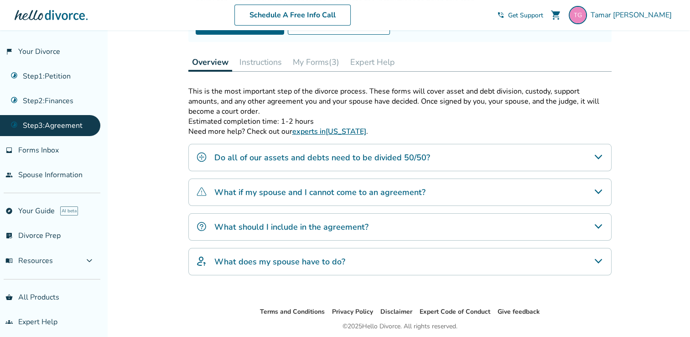
click at [264, 60] on button "Instructions" at bounding box center [261, 62] width 50 height 18
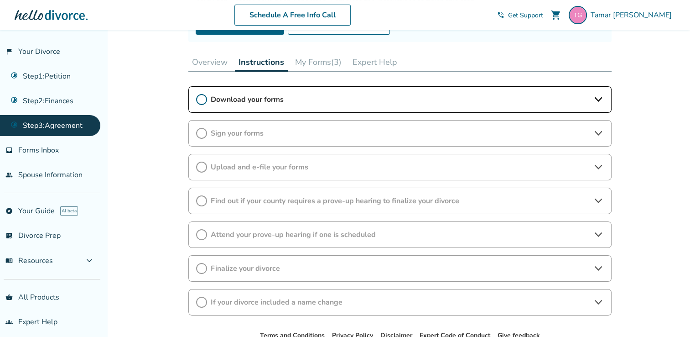
click at [207, 134] on div "Sign your forms" at bounding box center [399, 133] width 423 height 26
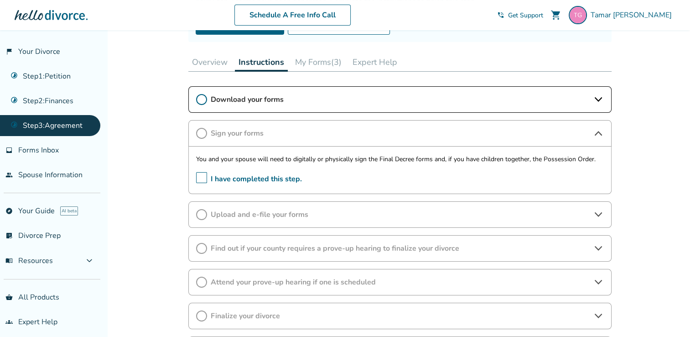
click at [203, 176] on span "I have completed this step." at bounding box center [249, 179] width 106 height 14
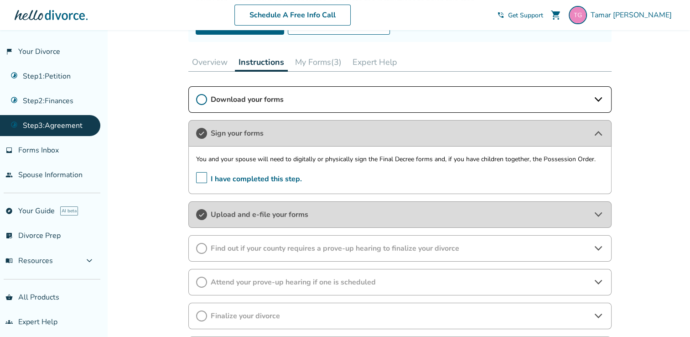
click at [204, 130] on icon at bounding box center [201, 133] width 11 height 11
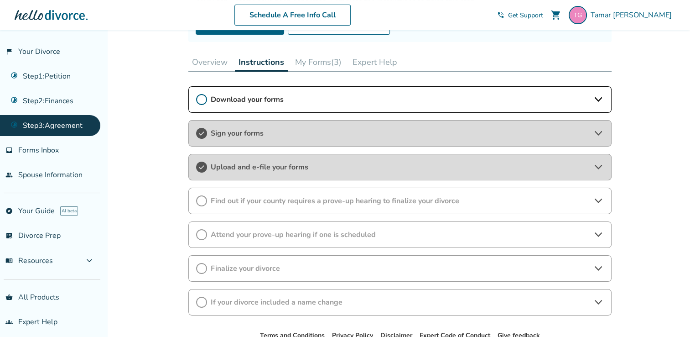
click at [239, 165] on span "Upload and e-file your forms" at bounding box center [400, 167] width 379 height 10
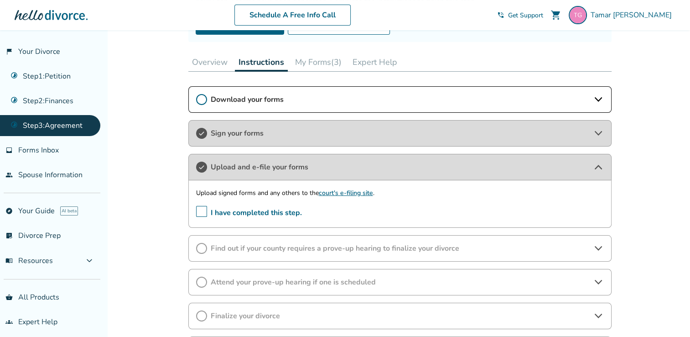
click at [201, 209] on span "I have completed this step." at bounding box center [249, 213] width 106 height 14
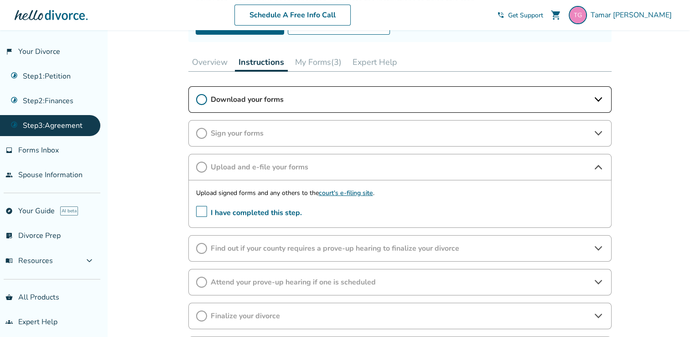
click at [202, 131] on icon at bounding box center [201, 133] width 11 height 11
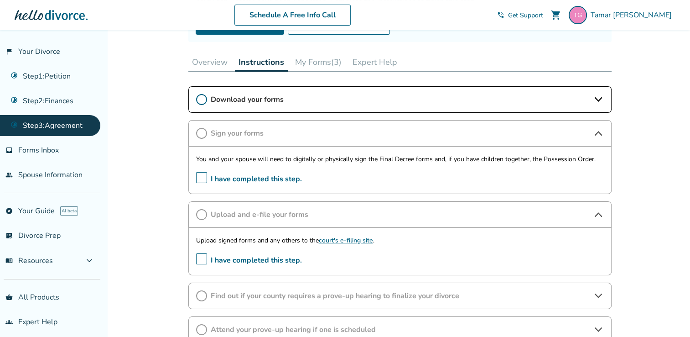
click at [202, 131] on icon at bounding box center [201, 133] width 11 height 11
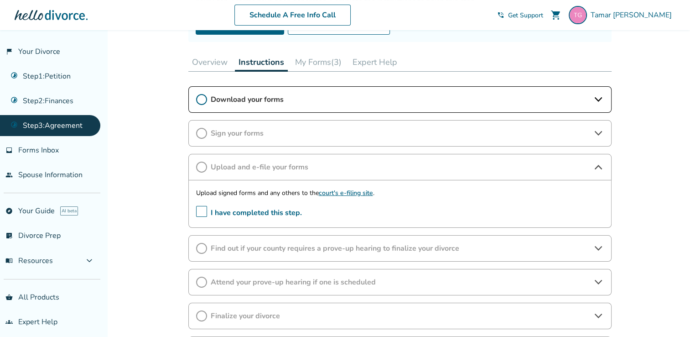
click at [202, 131] on icon at bounding box center [201, 133] width 11 height 11
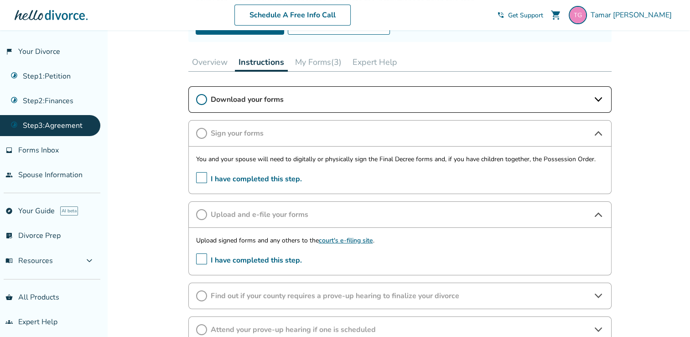
click at [202, 175] on span "I have completed this step." at bounding box center [249, 179] width 106 height 14
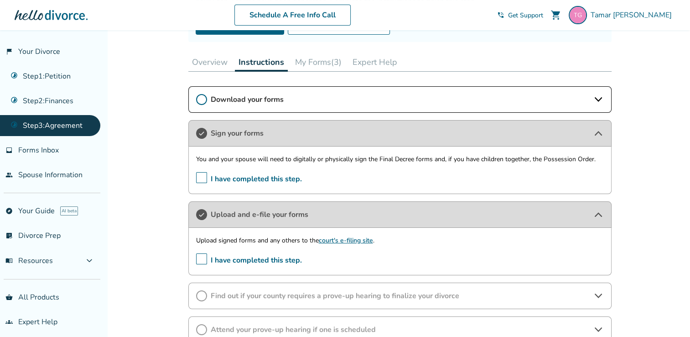
click at [202, 176] on span "I have completed this step." at bounding box center [249, 179] width 106 height 14
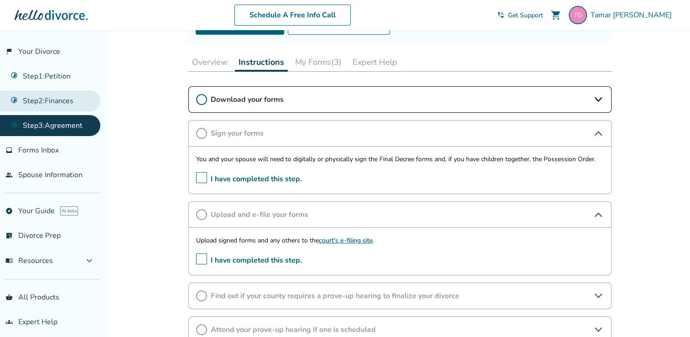
click at [41, 94] on link "Step 2 : Finances" at bounding box center [50, 100] width 100 height 21
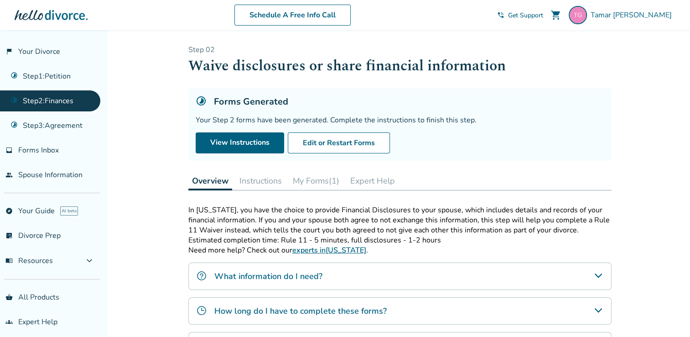
click at [257, 183] on button "Instructions" at bounding box center [261, 181] width 50 height 18
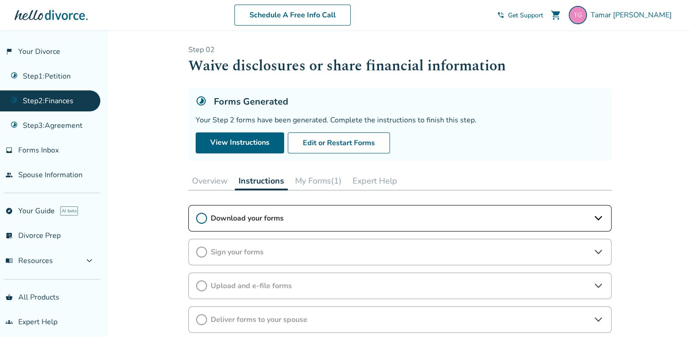
click at [238, 247] on span "Sign your forms" at bounding box center [400, 252] width 379 height 10
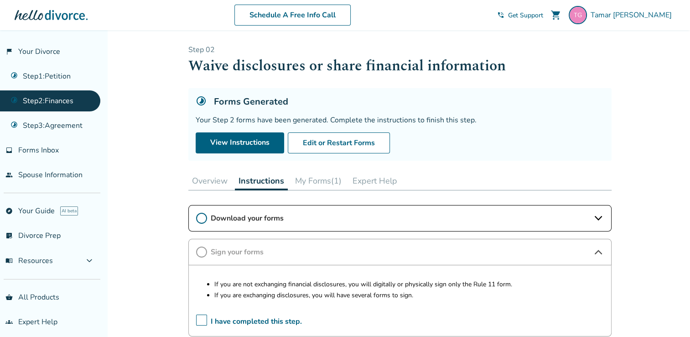
click at [205, 253] on circle at bounding box center [202, 252] width 10 height 10
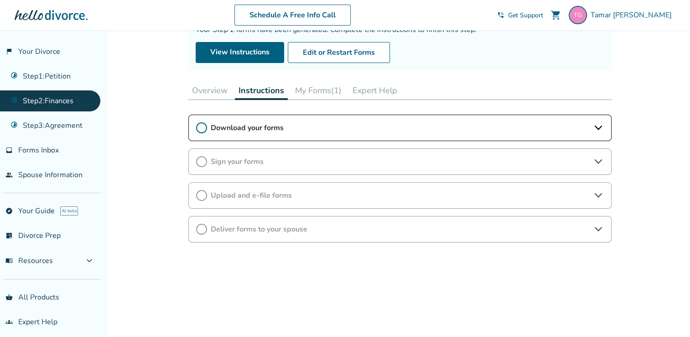
scroll to position [91, 0]
click at [201, 127] on icon at bounding box center [201, 127] width 11 height 11
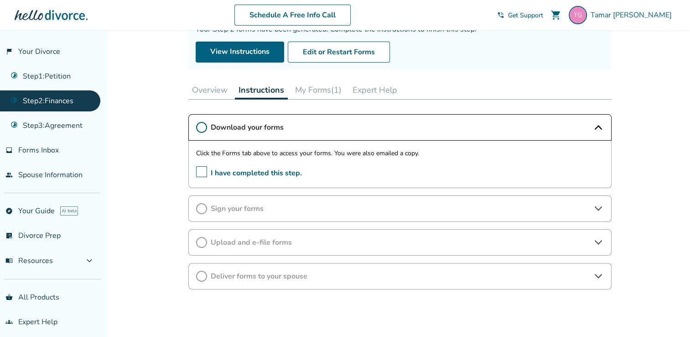
click at [203, 171] on span "I have completed this step." at bounding box center [249, 173] width 106 height 14
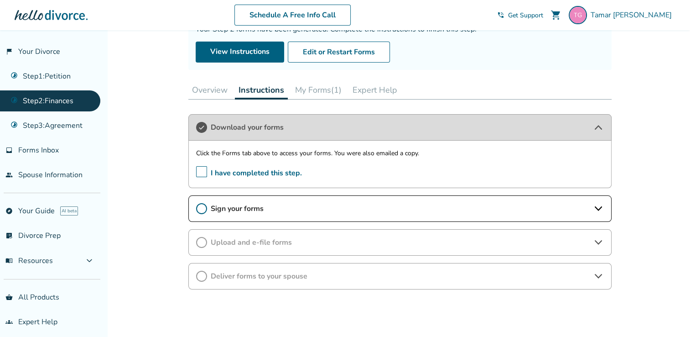
click at [205, 208] on icon at bounding box center [201, 208] width 11 height 11
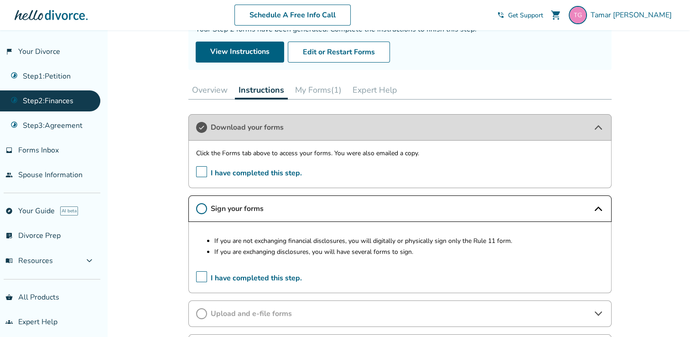
click at [204, 276] on span "I have completed this step." at bounding box center [249, 278] width 106 height 14
click at [200, 276] on span "I have completed this step." at bounding box center [249, 278] width 106 height 14
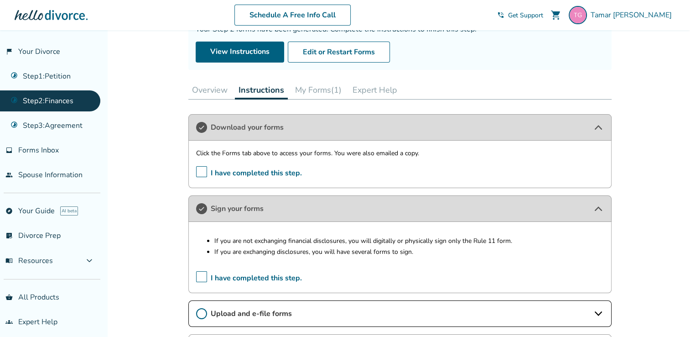
click at [73, 98] on link "Step 2 : Finances" at bounding box center [50, 100] width 100 height 21
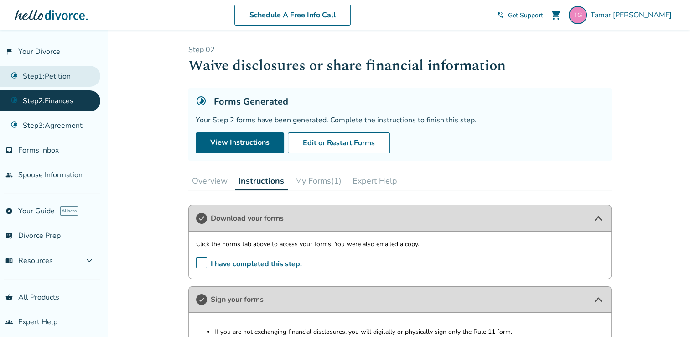
click at [56, 77] on link "Step 1 : Petition" at bounding box center [50, 76] width 100 height 21
